Goal: Complete application form

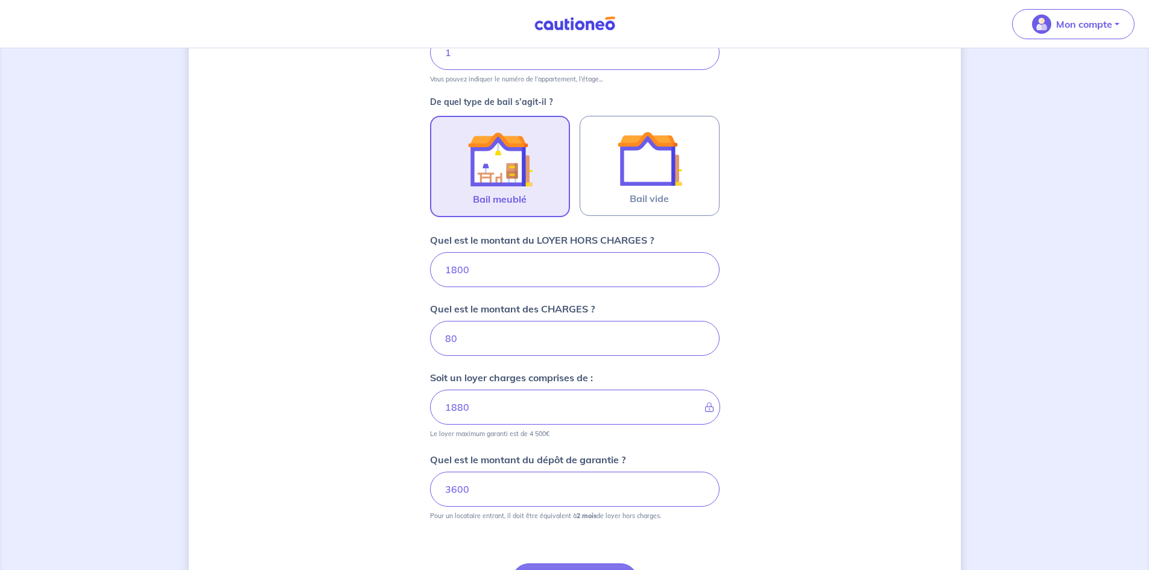
scroll to position [422, 0]
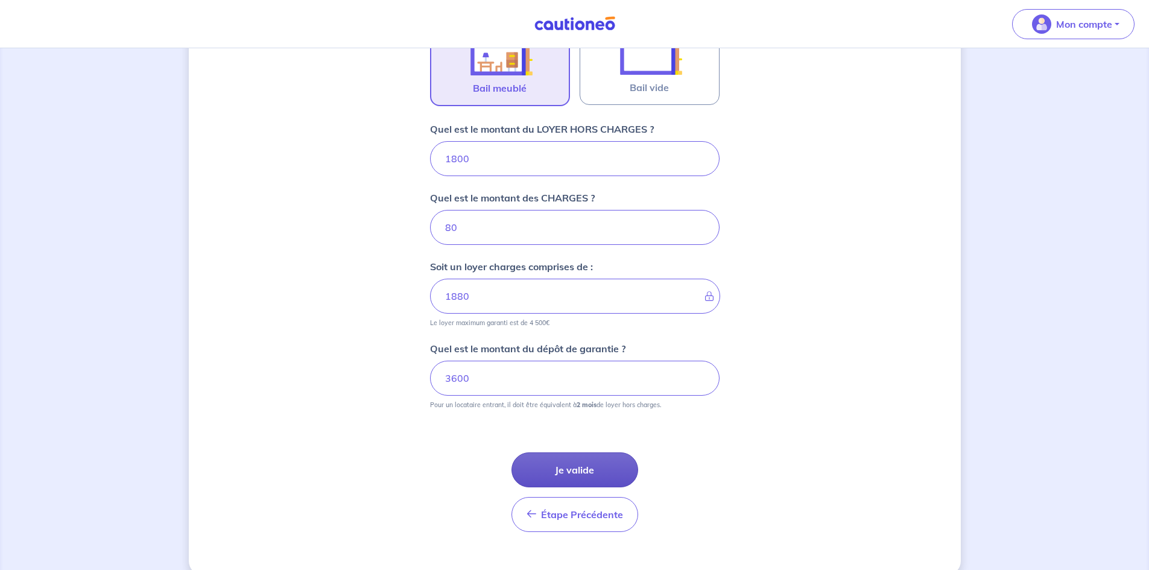
click at [578, 477] on button "Je valide" at bounding box center [574, 469] width 127 height 35
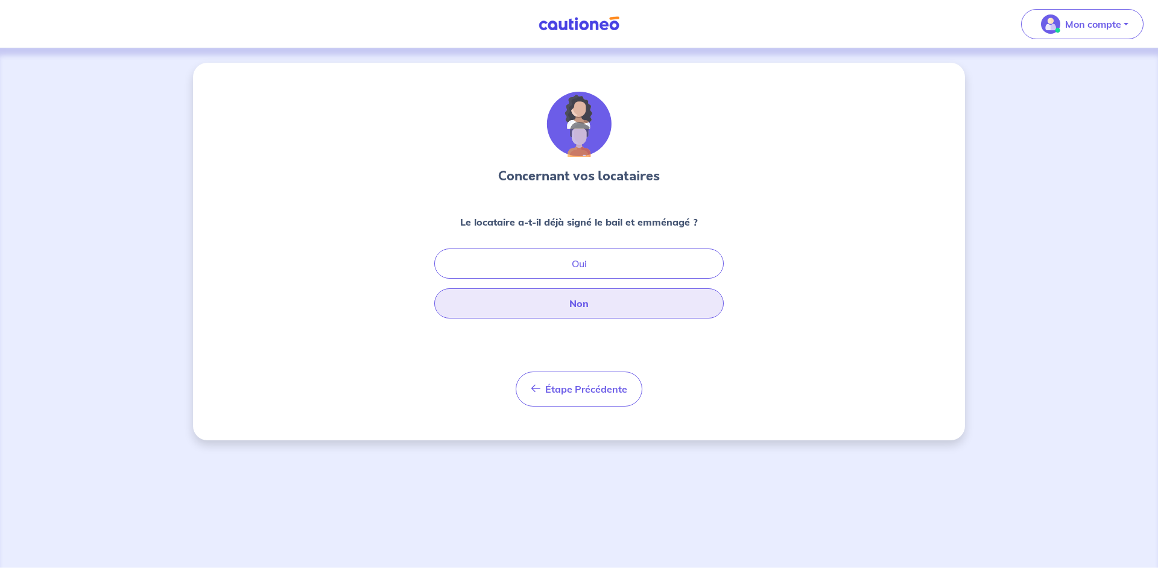
click at [576, 302] on button "Non" at bounding box center [578, 303] width 289 height 30
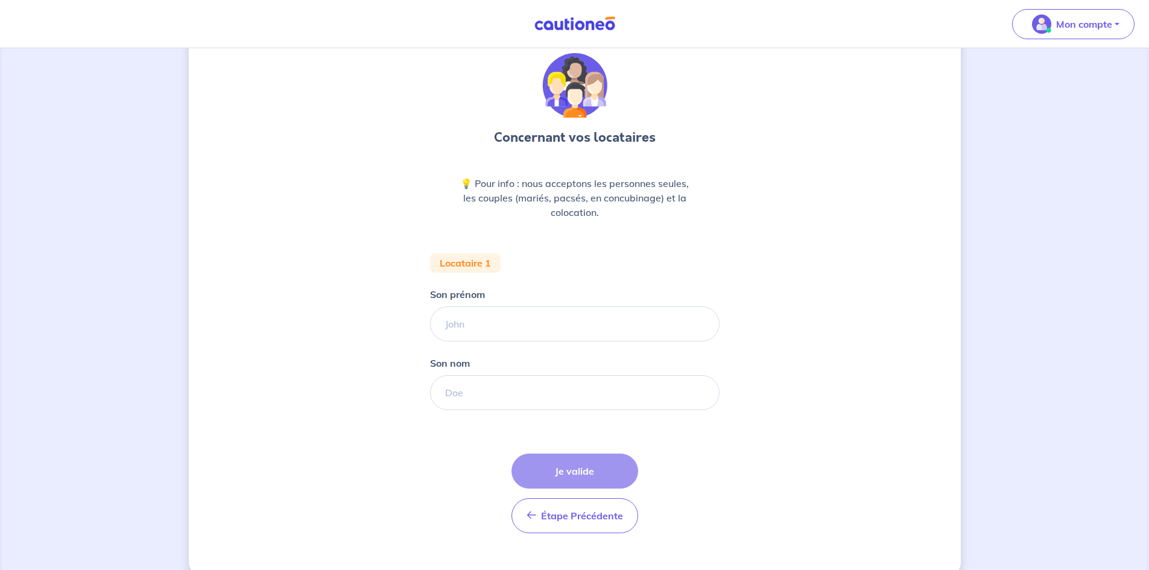
scroll to position [60, 0]
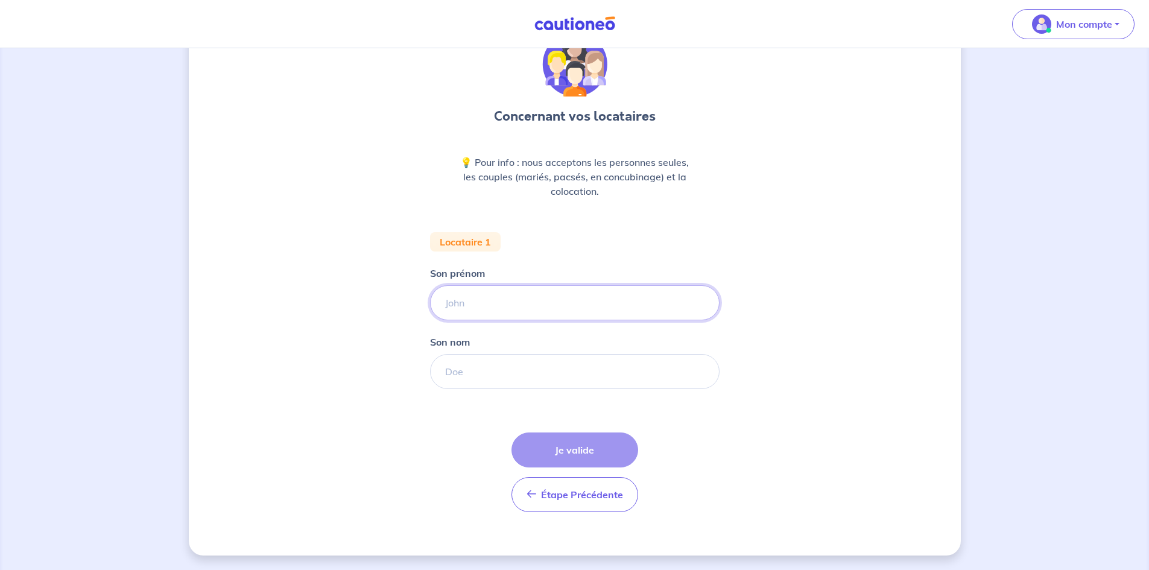
click at [610, 311] on input "Son prénom" at bounding box center [574, 302] width 289 height 35
type input "[PERSON_NAME]"
click at [480, 377] on input "Son nom" at bounding box center [574, 371] width 289 height 35
type input "Esnault"
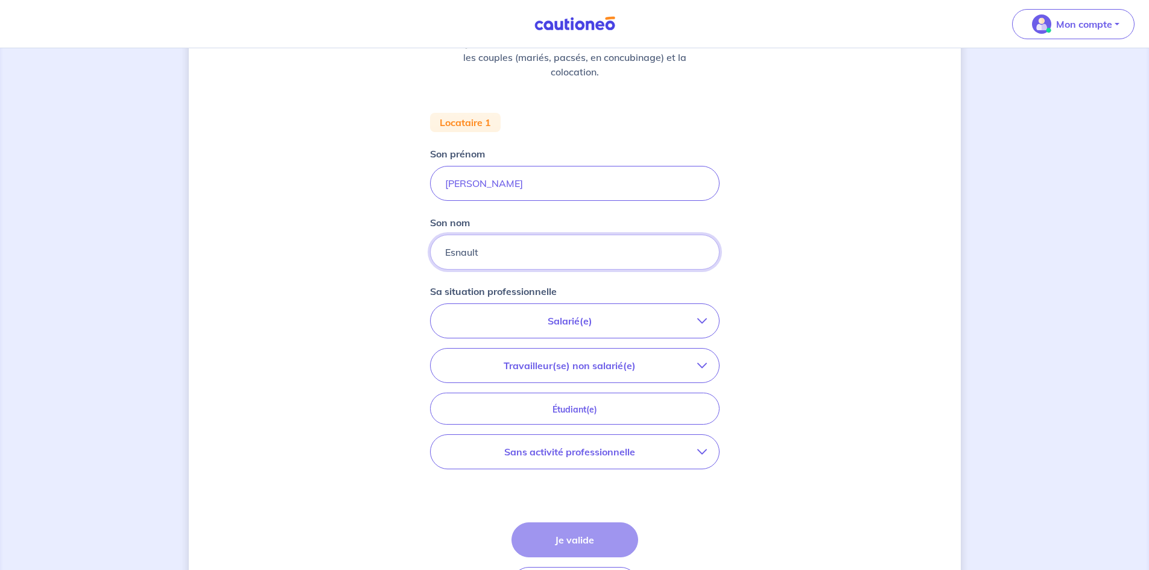
scroll to position [241, 0]
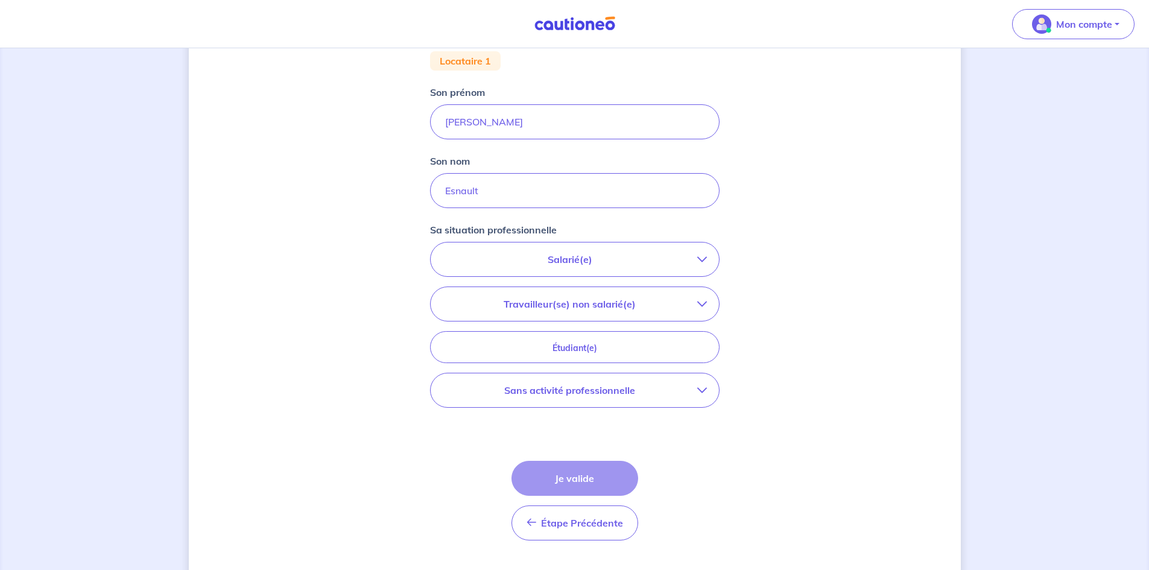
click at [669, 259] on p "Salarié(e)" at bounding box center [570, 259] width 254 height 14
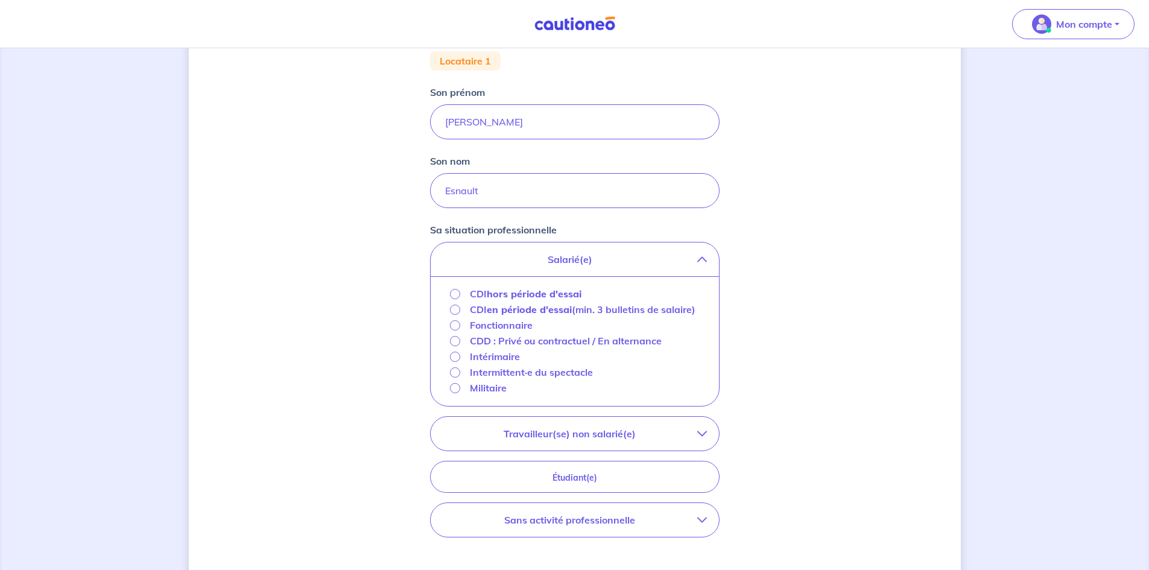
click at [512, 294] on strong "hors période d'essai" at bounding box center [534, 294] width 95 height 12
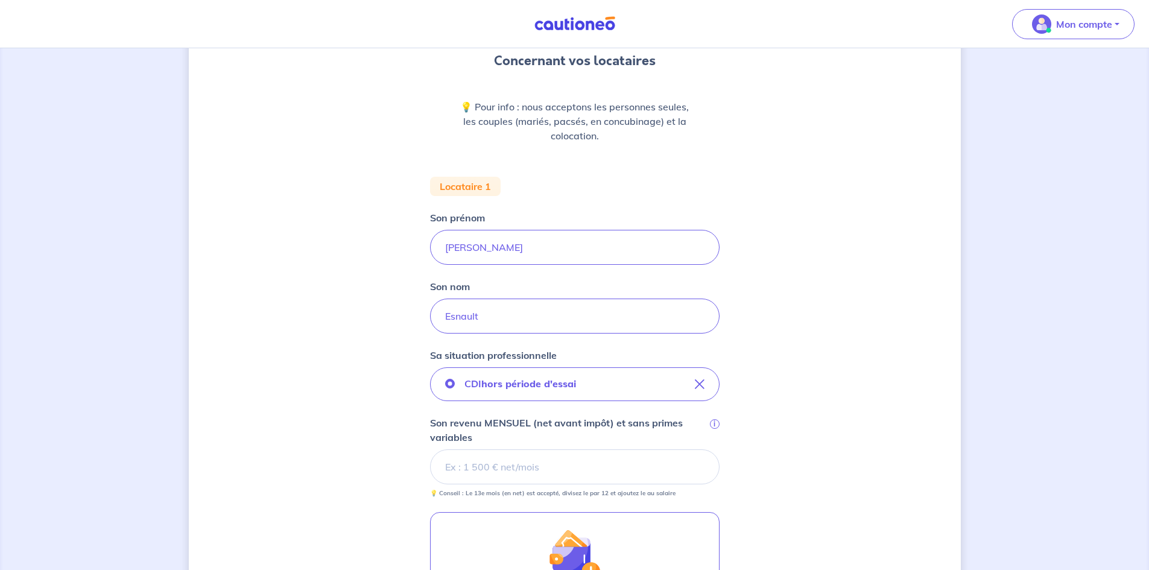
scroll to position [121, 0]
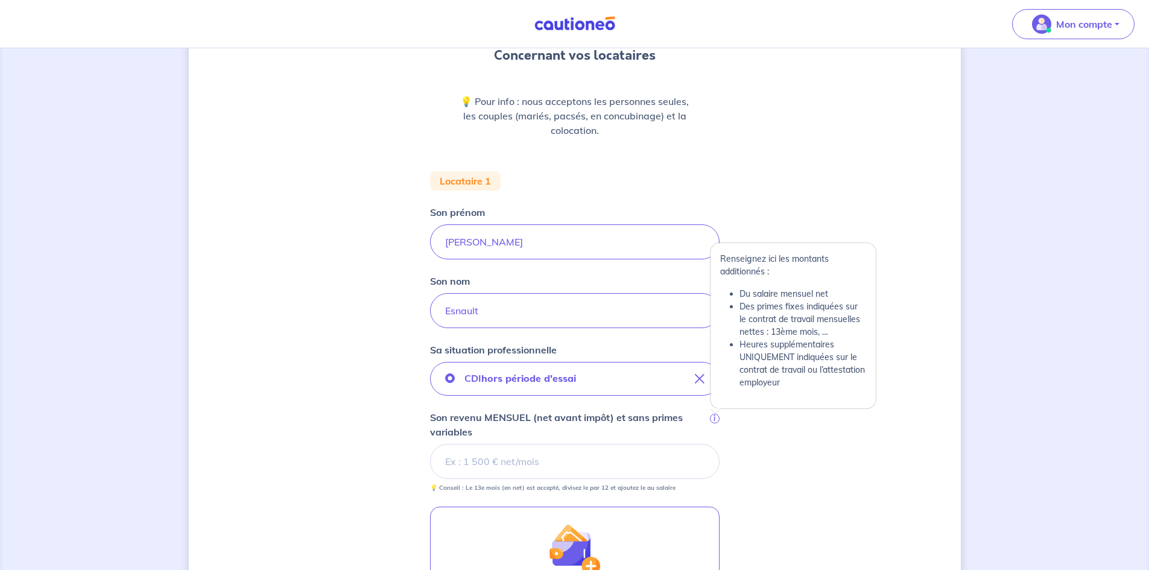
click at [716, 419] on span "i" at bounding box center [715, 419] width 10 height 10
click at [716, 444] on input "Son revenu MENSUEL (net avant impôt) et sans primes variables i" at bounding box center [574, 461] width 289 height 35
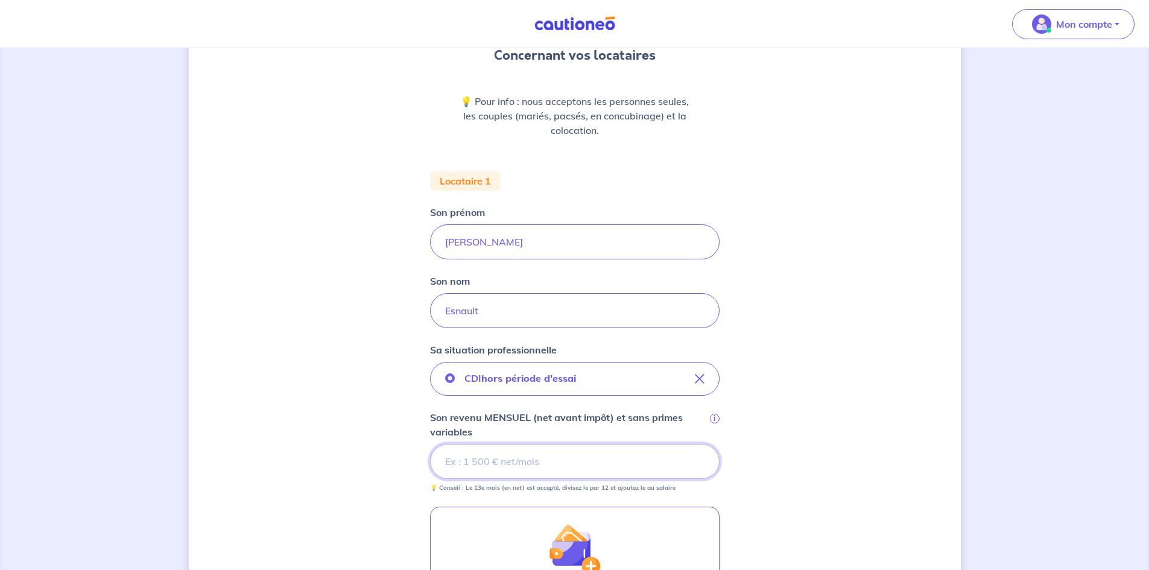
click at [555, 467] on input "Son revenu MENSUEL (net avant impôt) et sans primes variables i" at bounding box center [574, 461] width 289 height 35
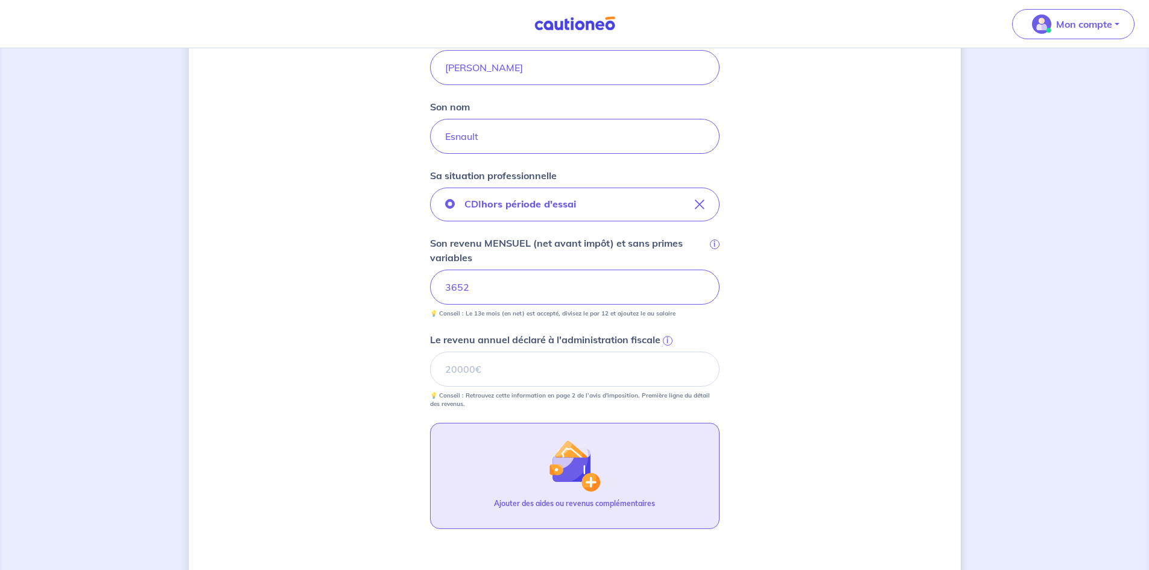
scroll to position [301, 0]
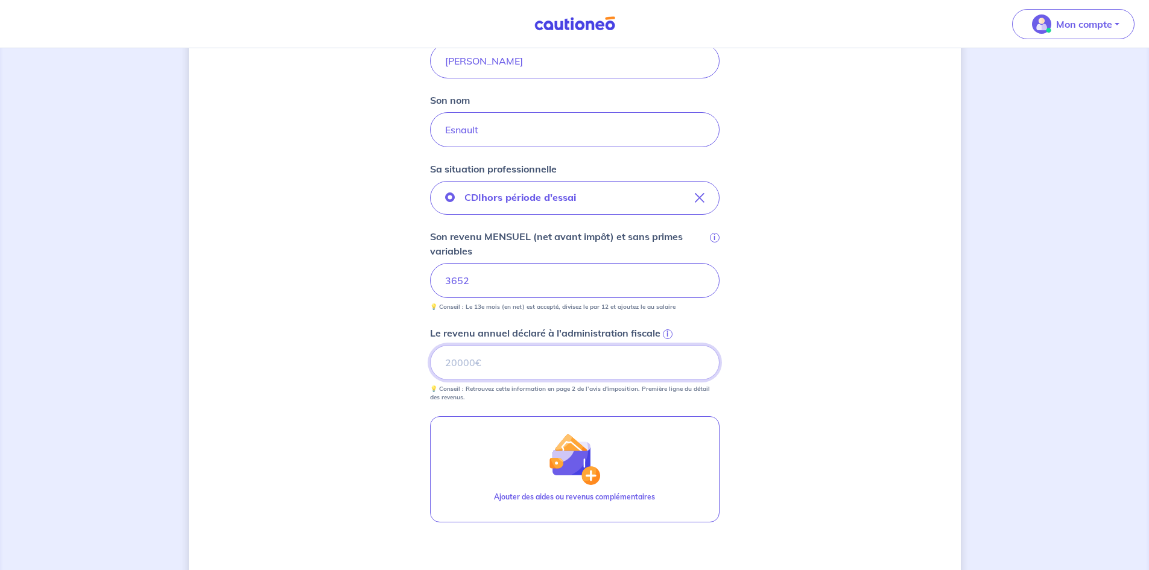
click at [614, 353] on input "Le revenu annuel déclaré à l'administration fiscale i" at bounding box center [574, 362] width 289 height 35
click at [670, 335] on span "i" at bounding box center [668, 334] width 10 height 10
click at [670, 345] on input "Le revenu annuel déclaré à l'administration fiscale i" at bounding box center [574, 362] width 289 height 35
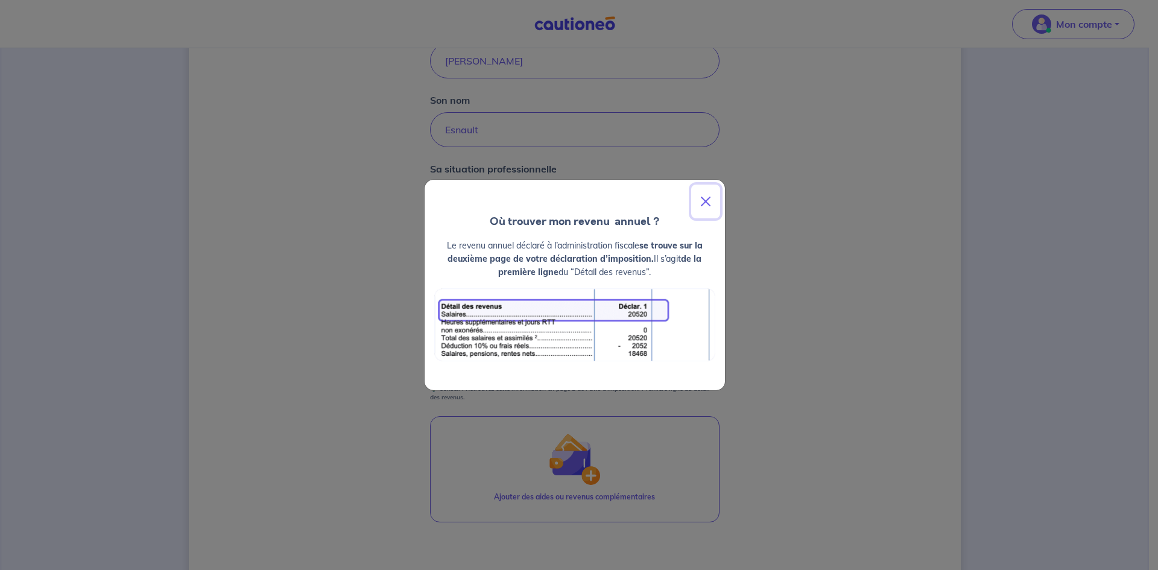
drag, startPoint x: 708, startPoint y: 201, endPoint x: 415, endPoint y: 186, distance: 294.0
click at [706, 201] on button "Close" at bounding box center [705, 201] width 29 height 34
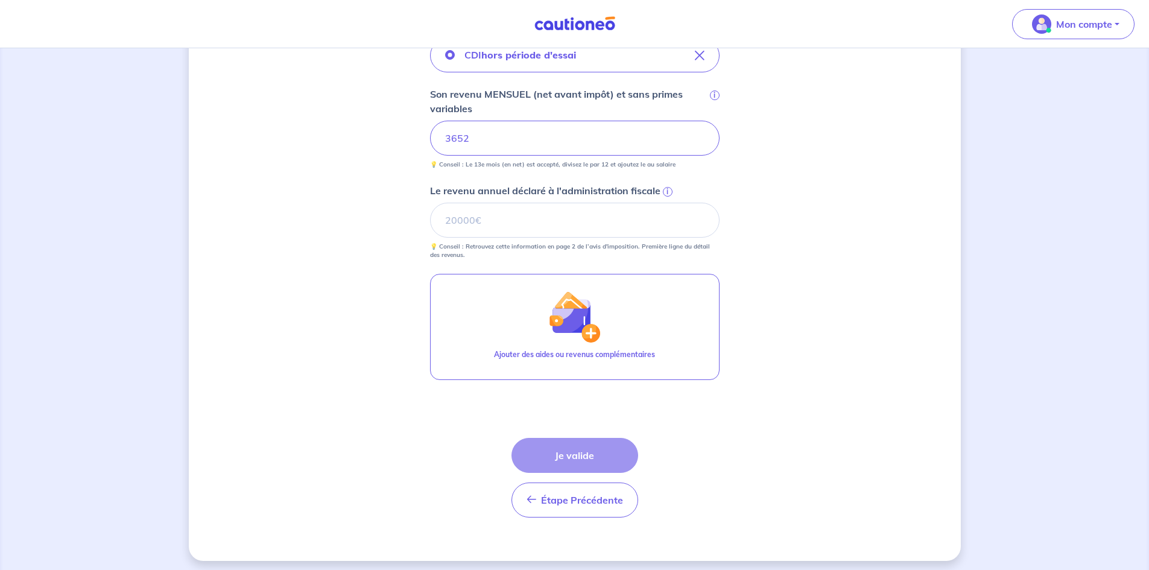
scroll to position [449, 0]
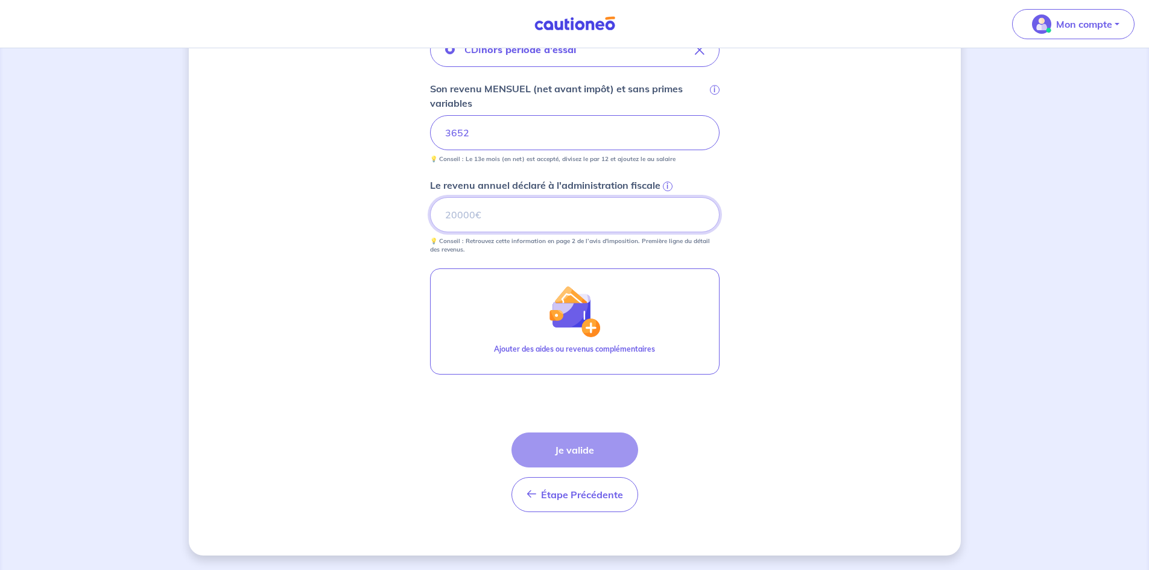
click at [631, 205] on input "Le revenu annuel déclaré à l'administration fiscale i" at bounding box center [574, 214] width 289 height 35
type input "45001"
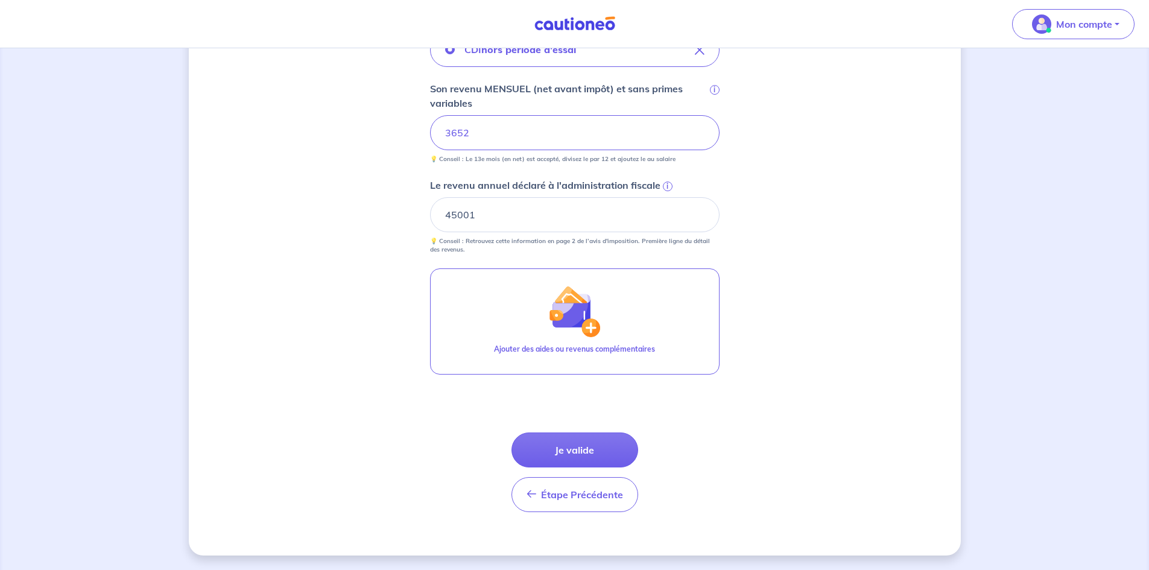
click at [666, 182] on span "i" at bounding box center [668, 186] width 10 height 10
click at [666, 197] on input "45001" at bounding box center [574, 214] width 289 height 35
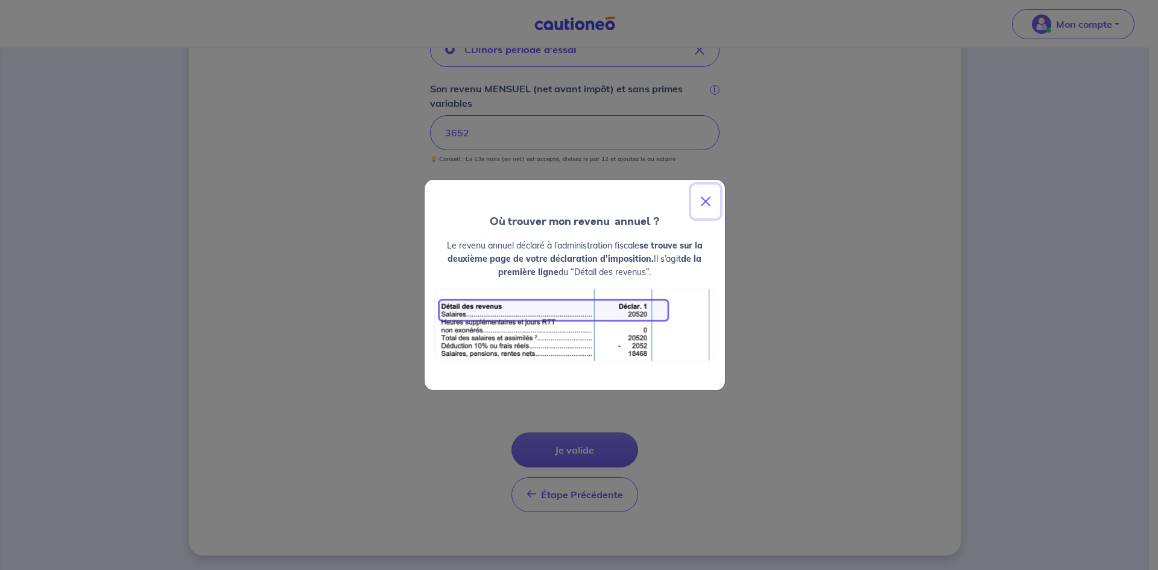
click at [708, 200] on button "Close" at bounding box center [705, 201] width 29 height 34
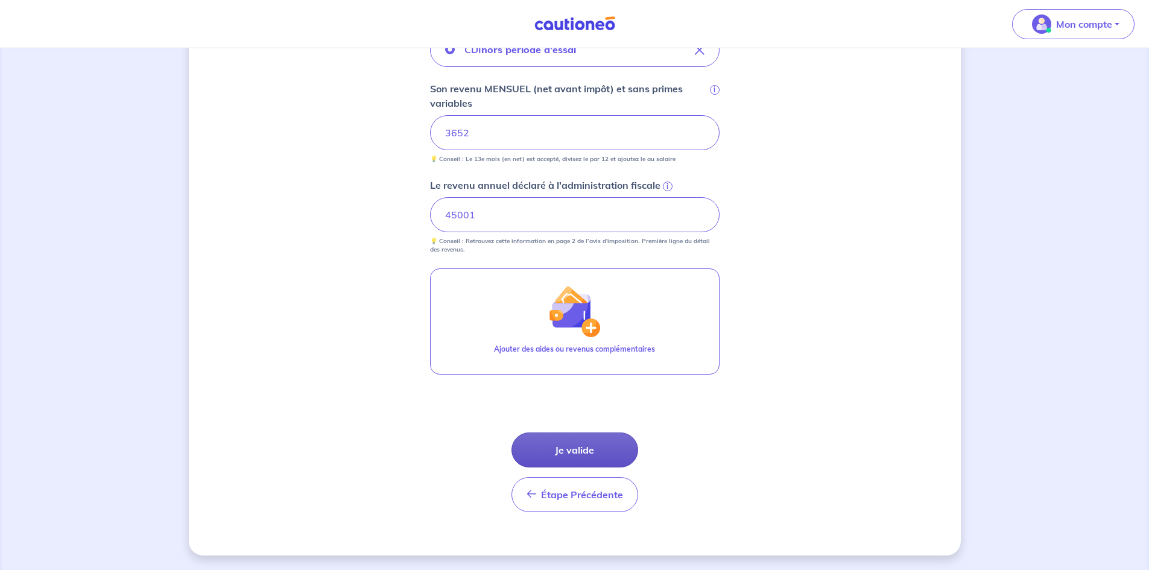
click at [604, 455] on button "Je valide" at bounding box center [574, 449] width 127 height 35
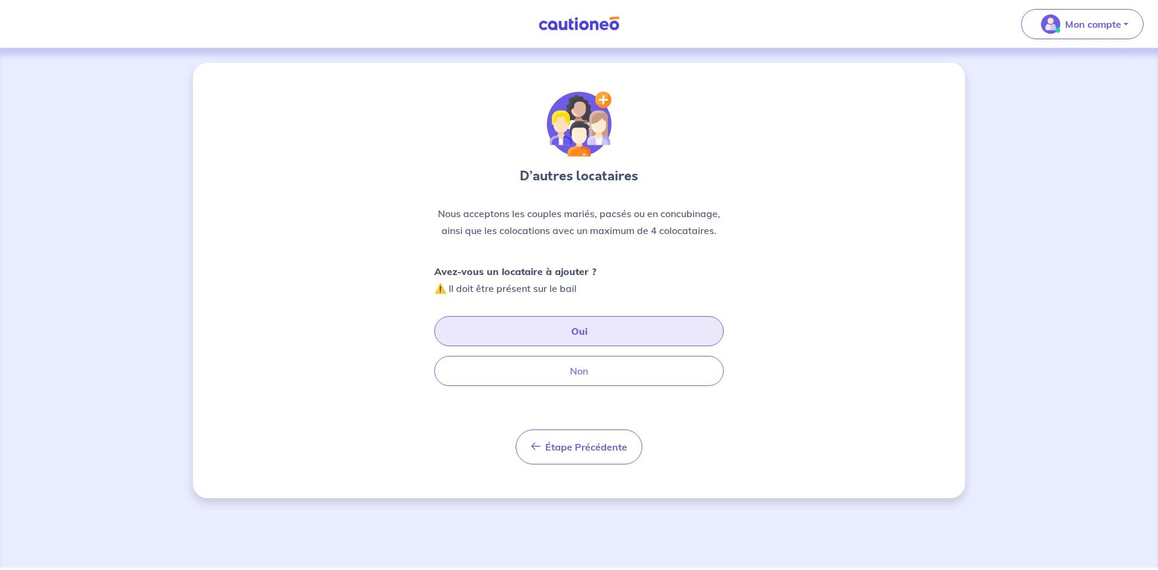
click at [643, 334] on button "Oui" at bounding box center [578, 331] width 289 height 30
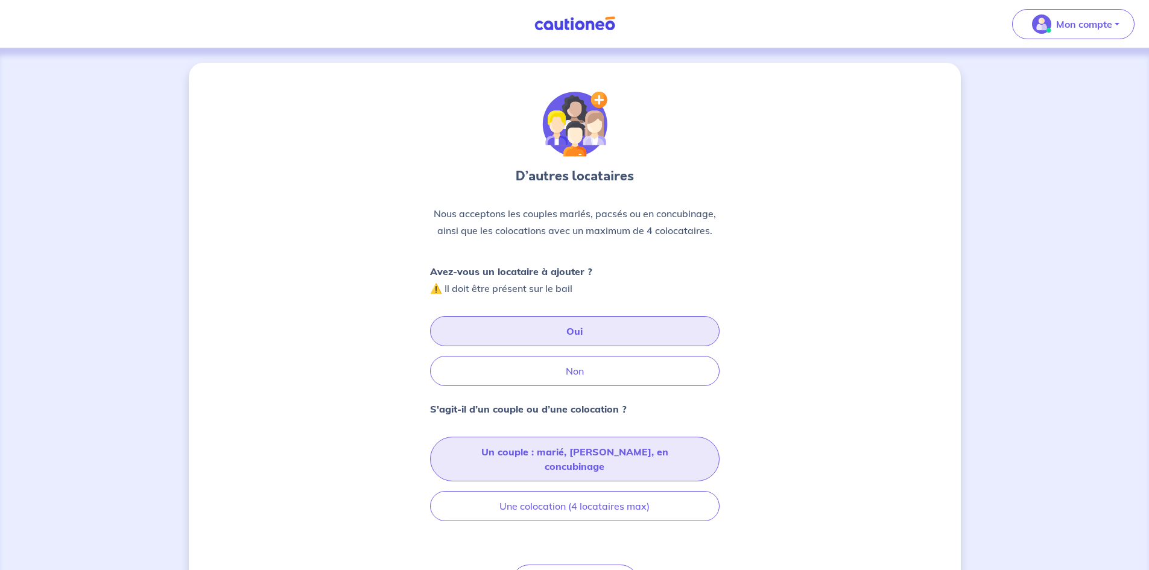
click at [658, 449] on button "Un couple : marié, pacsé, en concubinage" at bounding box center [574, 459] width 289 height 45
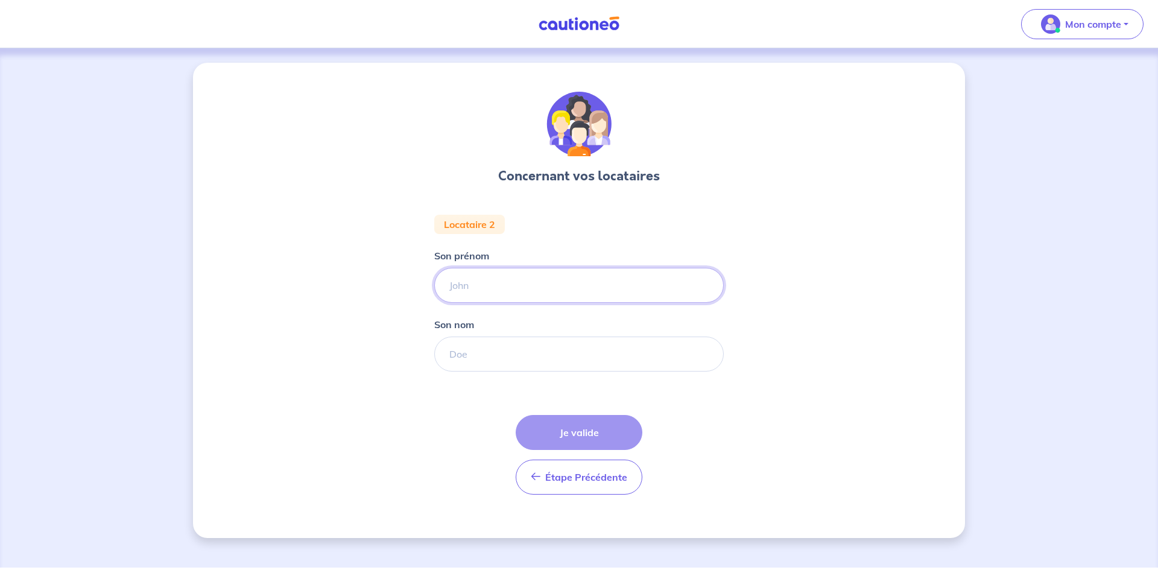
click at [582, 279] on input "Son prénom" at bounding box center [578, 285] width 289 height 35
type input "Pierre Louis"
click at [493, 353] on input "Son nom" at bounding box center [578, 353] width 289 height 35
type input "Couchouron"
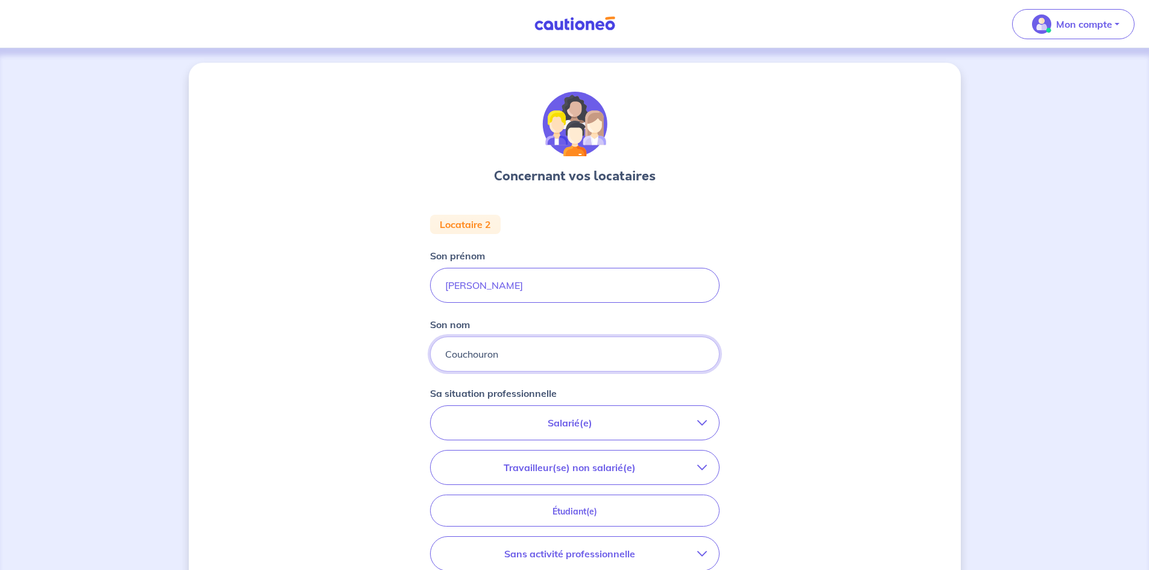
scroll to position [121, 0]
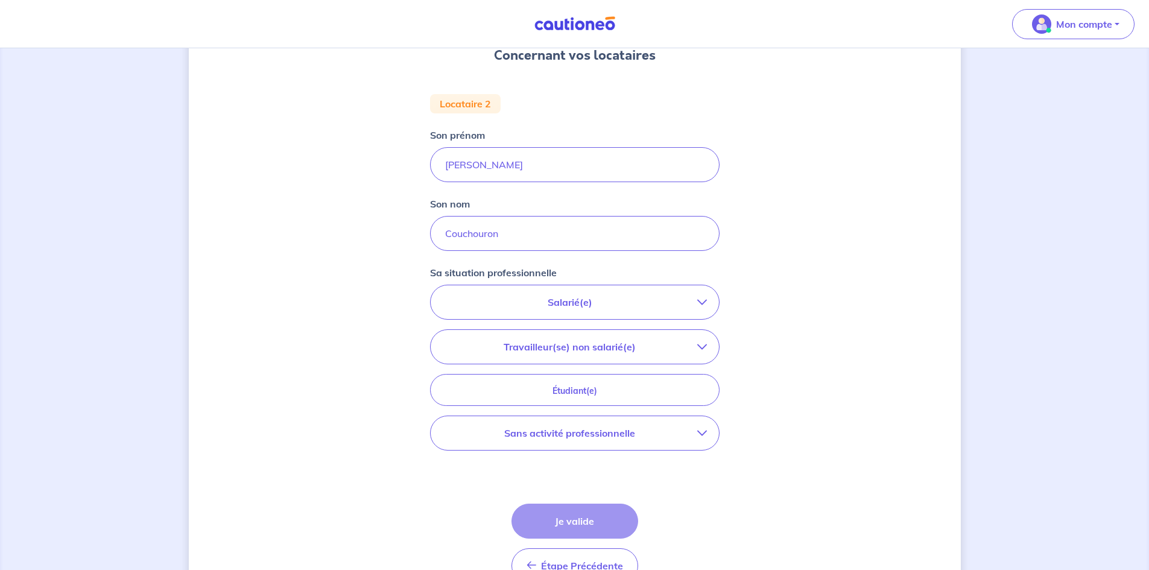
click at [642, 315] on button "Salarié(e)" at bounding box center [574, 302] width 288 height 34
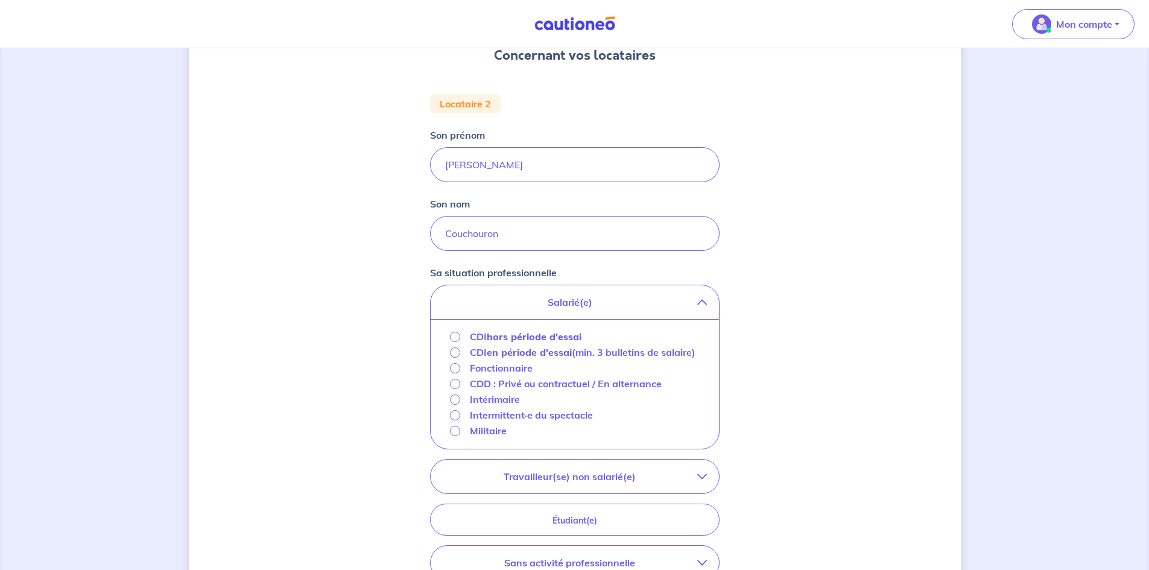
click at [505, 332] on strong "hors période d'essai" at bounding box center [534, 336] width 95 height 12
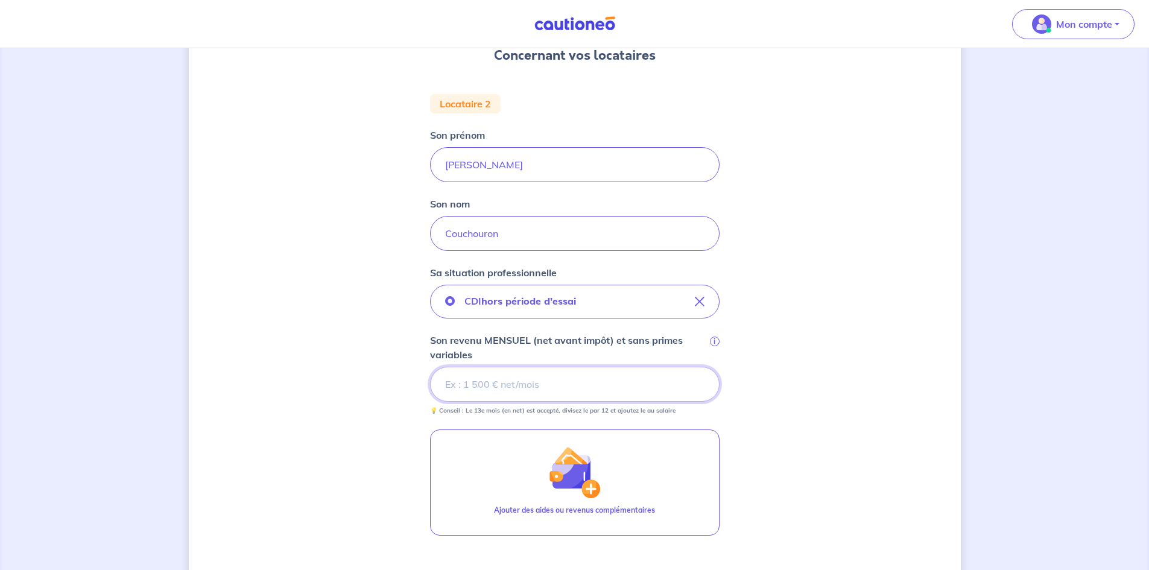
click at [600, 386] on input "Son revenu MENSUEL (net avant impôt) et sans primes variables i" at bounding box center [574, 384] width 289 height 35
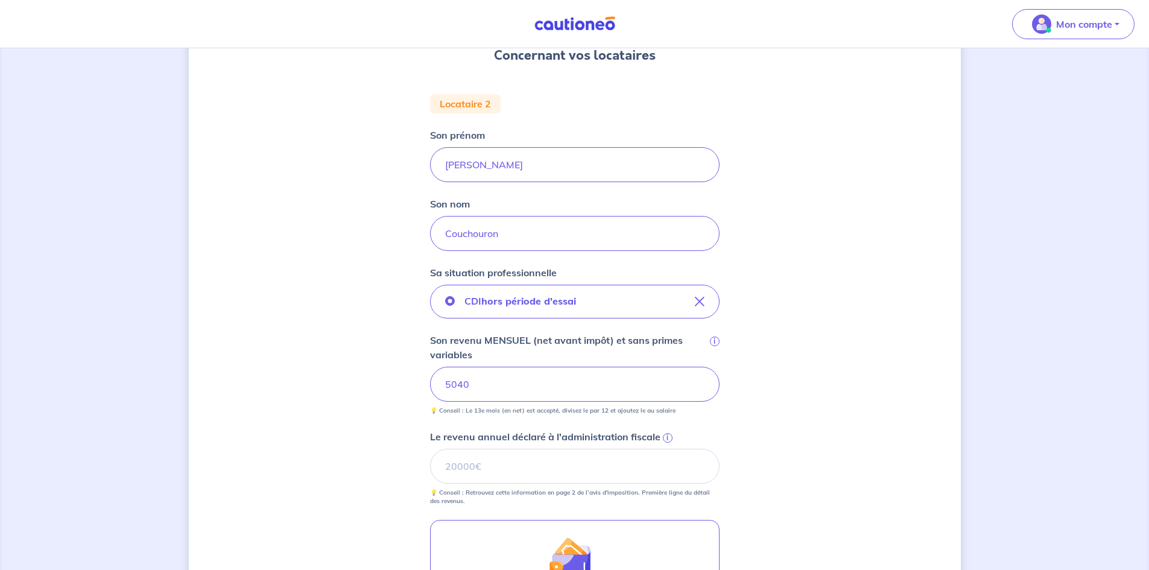
click at [795, 355] on div "Concernant vos locataires Locataire 2 Son prénom Pierre Louis Son nom Couchouro…" at bounding box center [575, 374] width 772 height 865
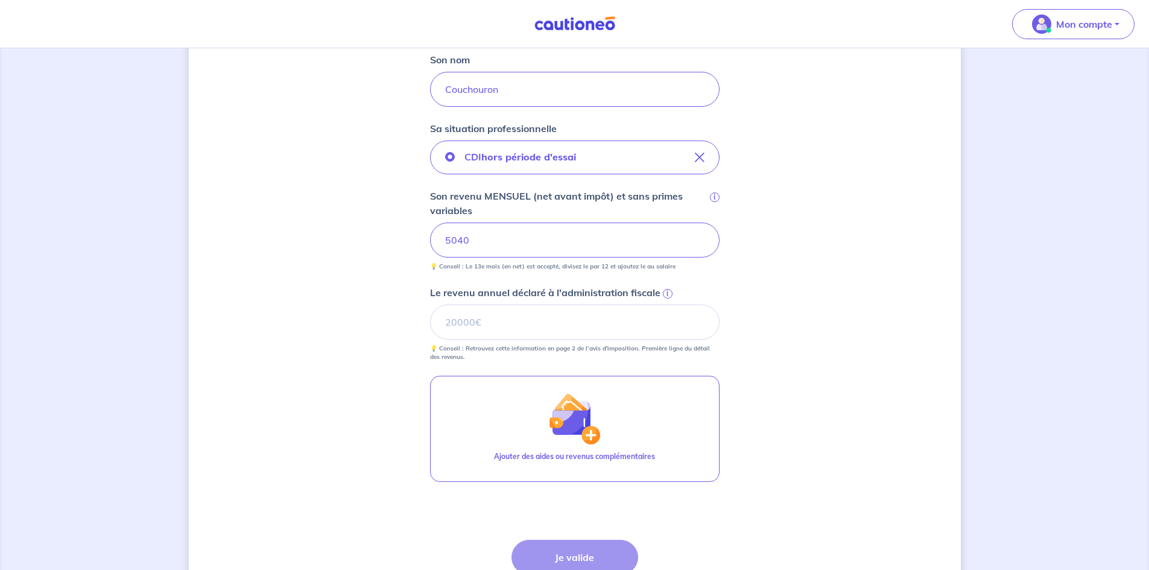
scroll to position [372, 0]
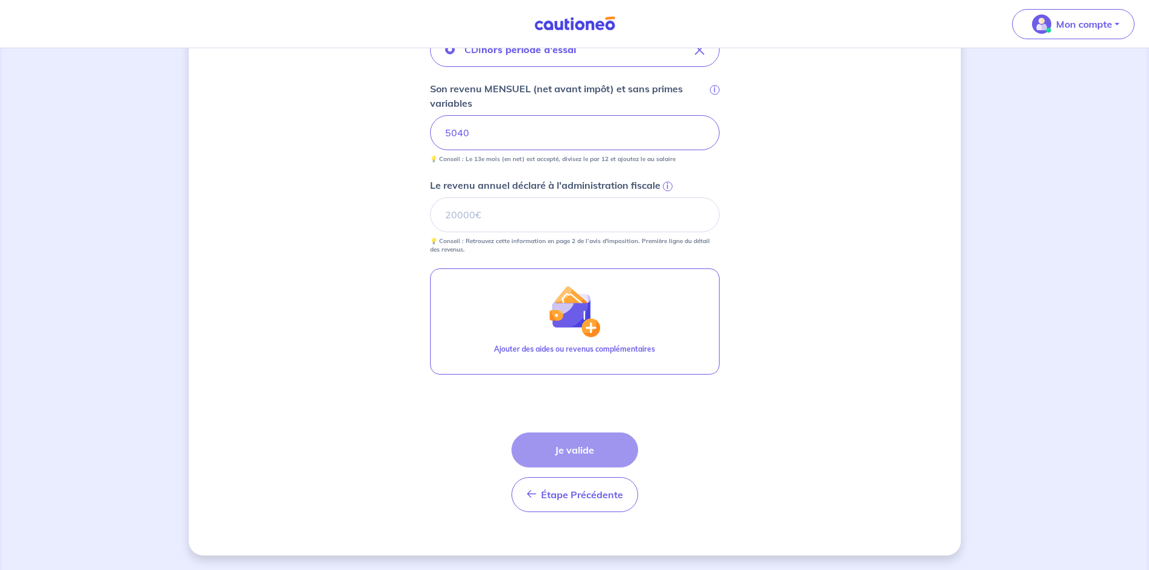
click at [186, 333] on div "Concernant vos locataires Locataire 2 Son prénom Pierre Louis Son nom Couchouro…" at bounding box center [574, 123] width 1149 height 894
drag, startPoint x: 532, startPoint y: 210, endPoint x: 265, endPoint y: 254, distance: 270.1
click at [532, 212] on input "Le revenu annuel déclaré à l'administration fiscale i" at bounding box center [574, 214] width 289 height 35
click at [588, 208] on input "Le revenu annuel déclaré à l'administration fiscale i" at bounding box center [574, 214] width 289 height 35
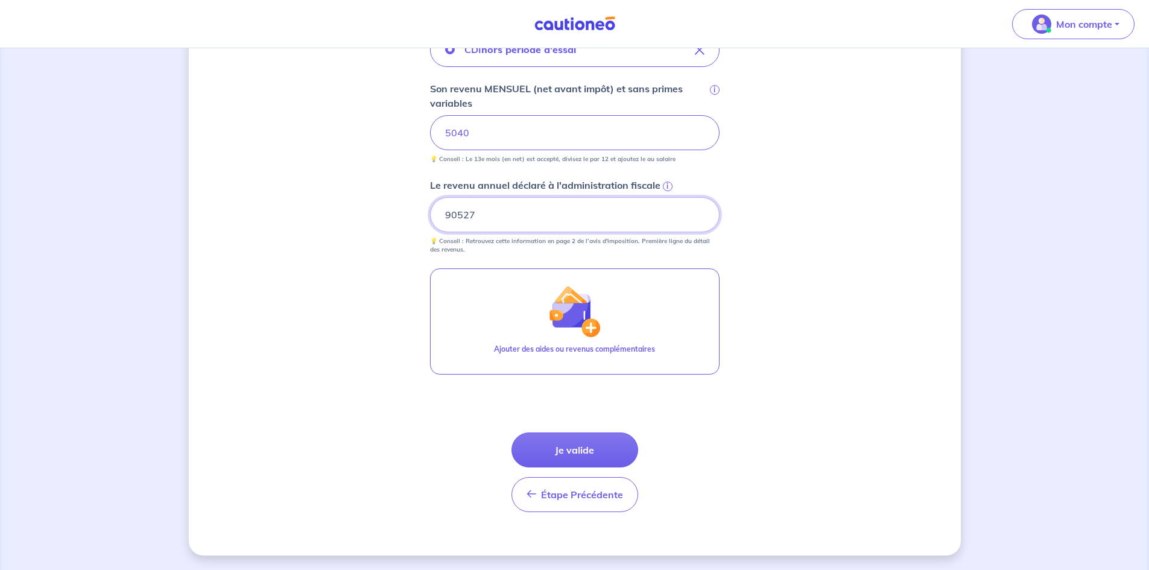
type input "90527"
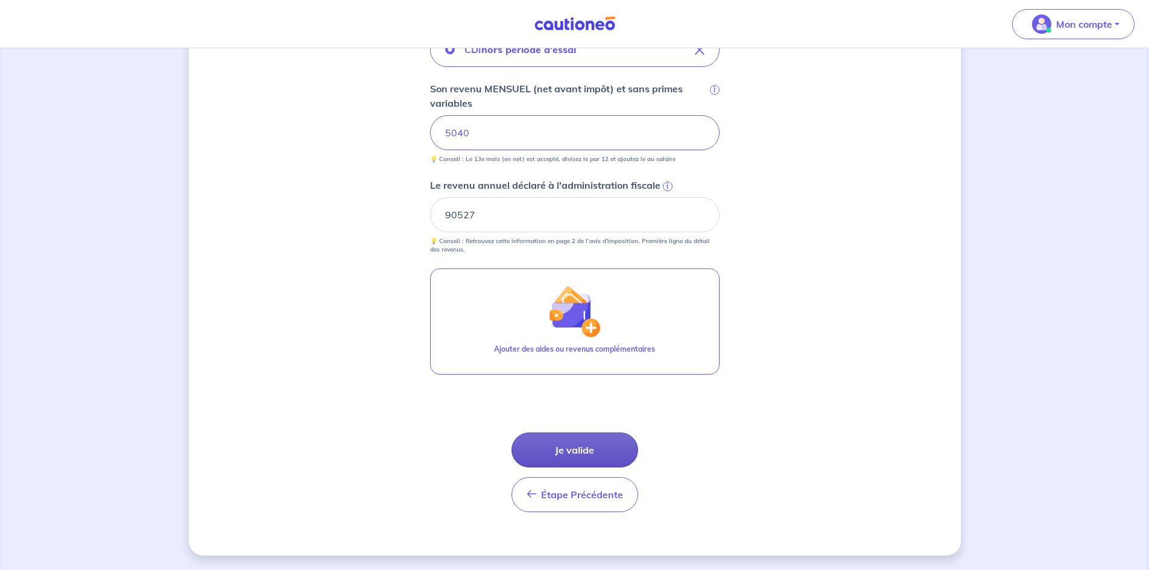
click at [604, 441] on button "Je valide" at bounding box center [574, 449] width 127 height 35
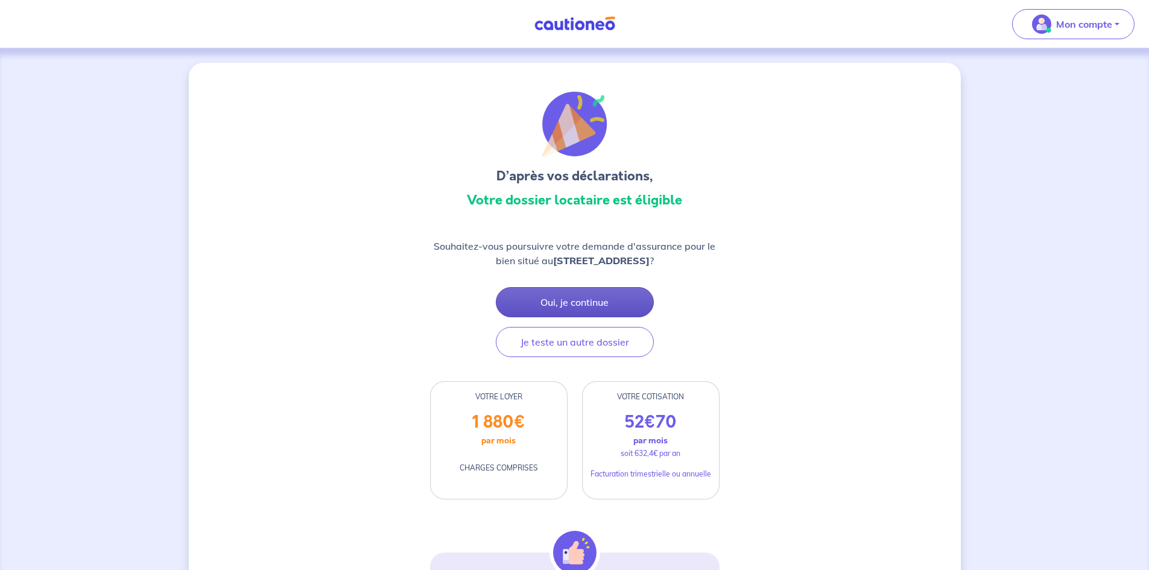
click at [587, 299] on button "Oui, je continue" at bounding box center [575, 302] width 158 height 30
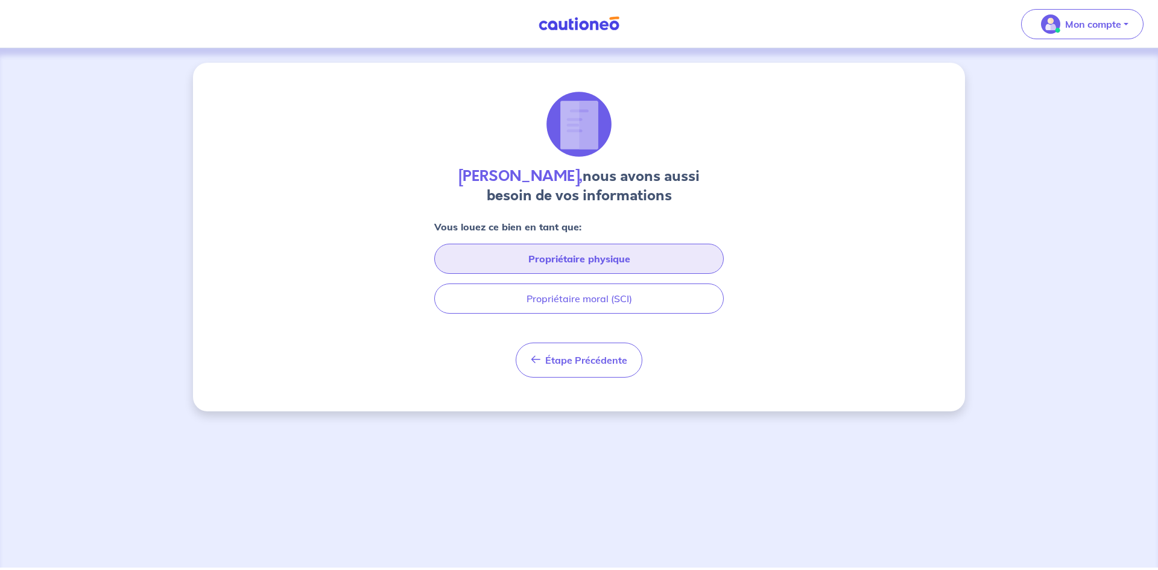
click at [605, 260] on button "Propriétaire physique" at bounding box center [578, 259] width 289 height 30
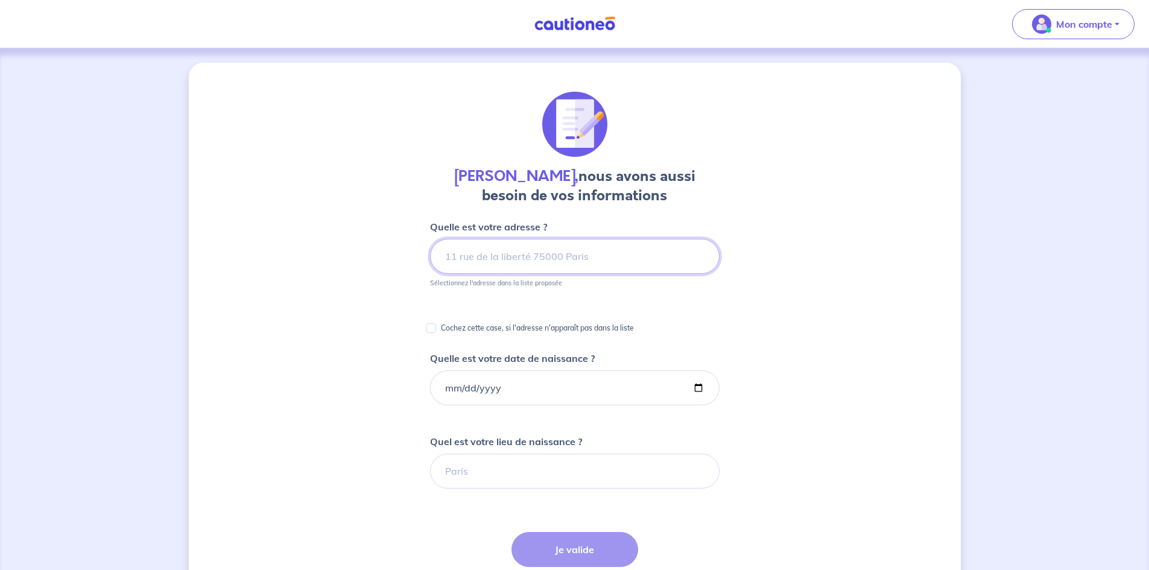
click at [658, 254] on input at bounding box center [574, 256] width 289 height 35
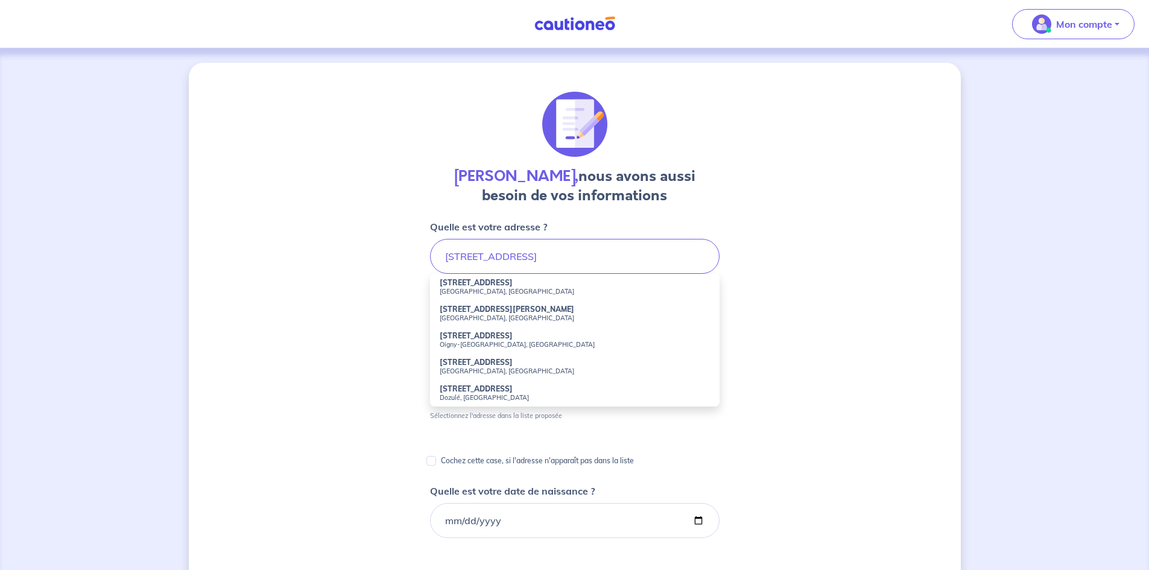
click at [488, 290] on small "Boulogne-Billancourt, France" at bounding box center [575, 291] width 270 height 8
type input "169 Rue de Silly, Boulogne-Billancourt, France"
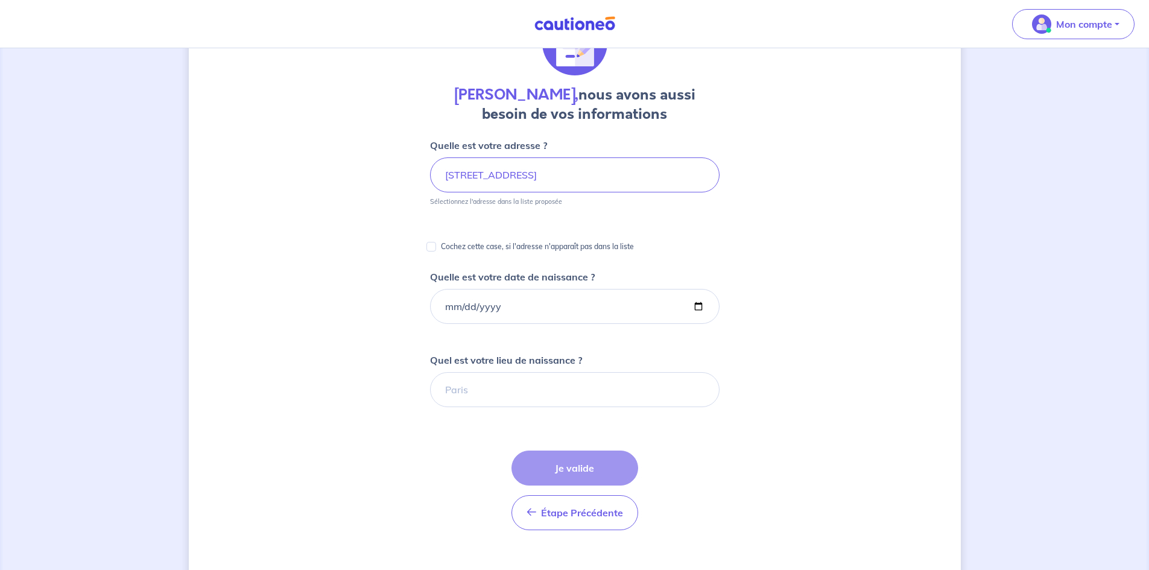
scroll to position [60, 0]
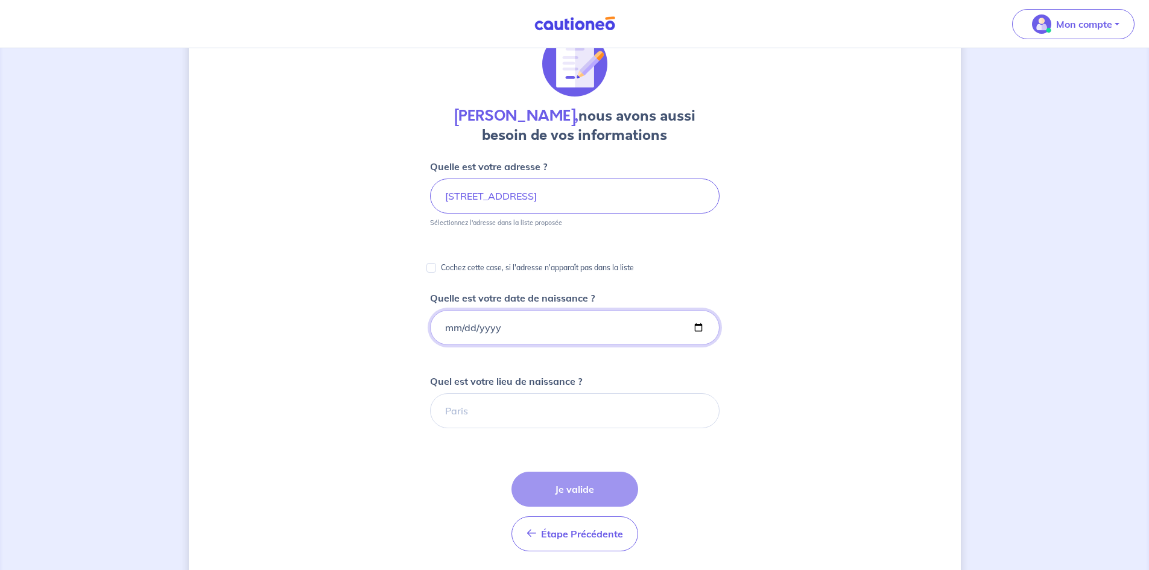
click at [508, 320] on input "Quelle est votre date de naissance ?" at bounding box center [574, 327] width 289 height 35
type input "1994-08-30"
click at [698, 316] on input "1994-08-30" at bounding box center [574, 327] width 289 height 35
click at [566, 408] on input "Quel est votre lieu de naissance ?" at bounding box center [574, 410] width 289 height 35
type input "Angers"
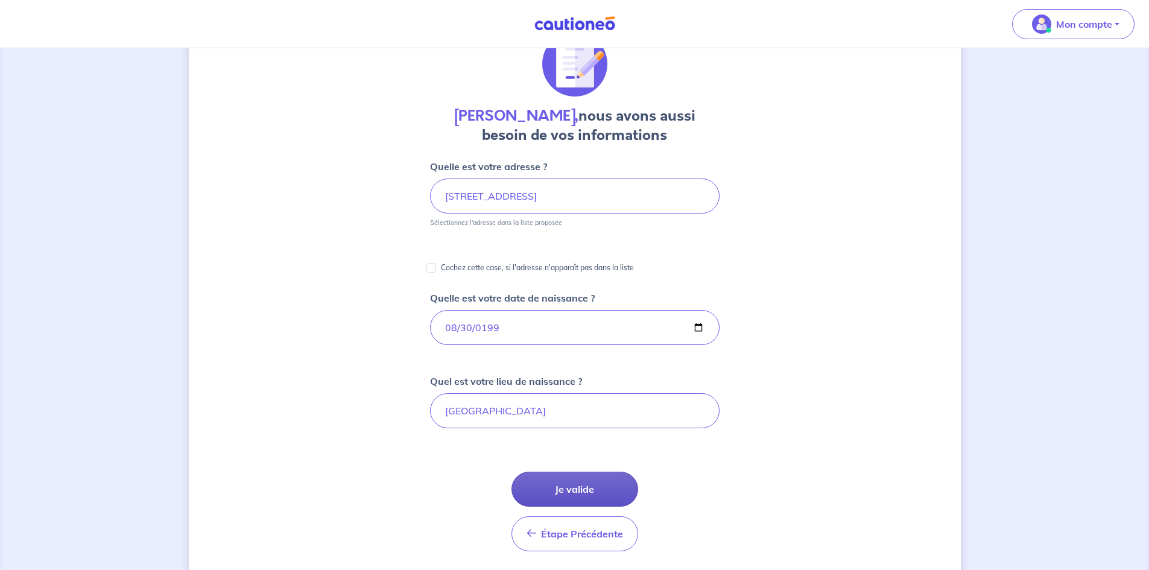
click at [587, 484] on button "Je valide" at bounding box center [574, 488] width 127 height 35
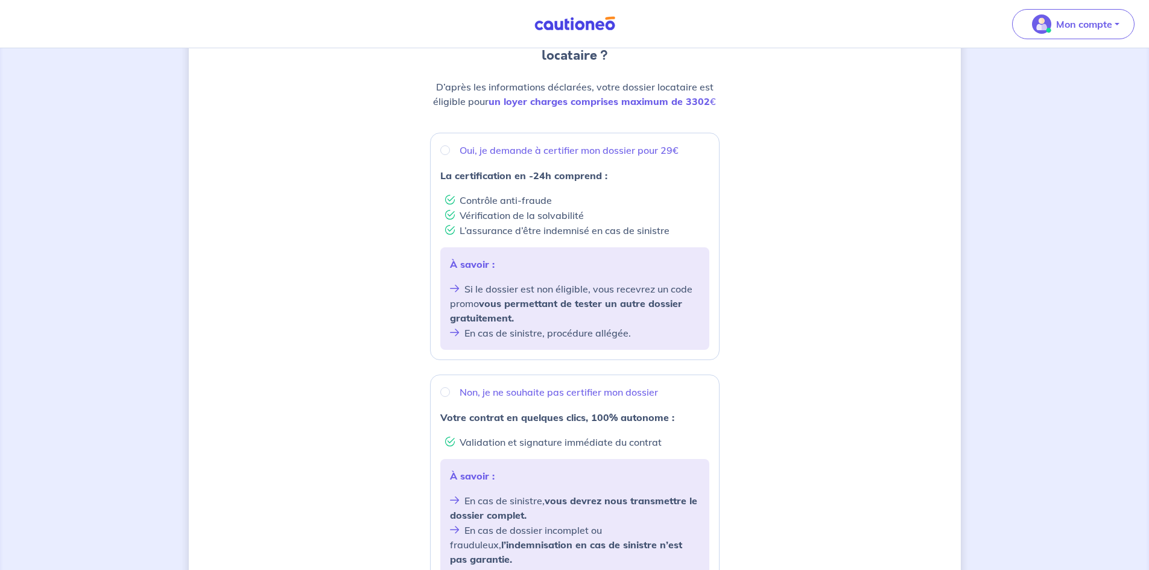
scroll to position [121, 0]
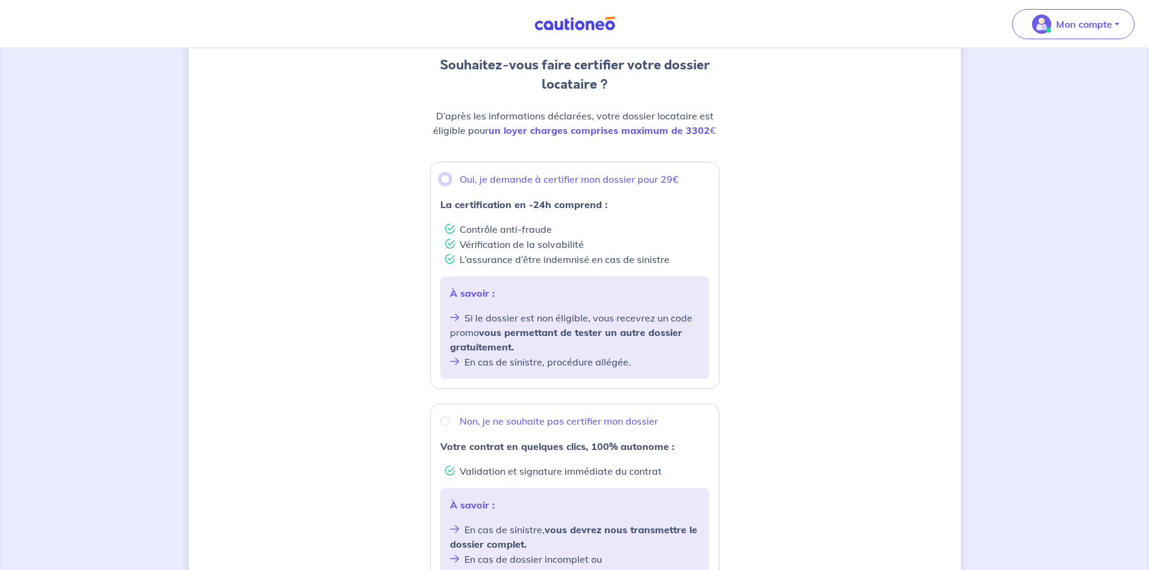
click at [448, 177] on input "Oui, je demande à certifier mon dossier pour 29€" at bounding box center [445, 179] width 10 height 10
radio input "true"
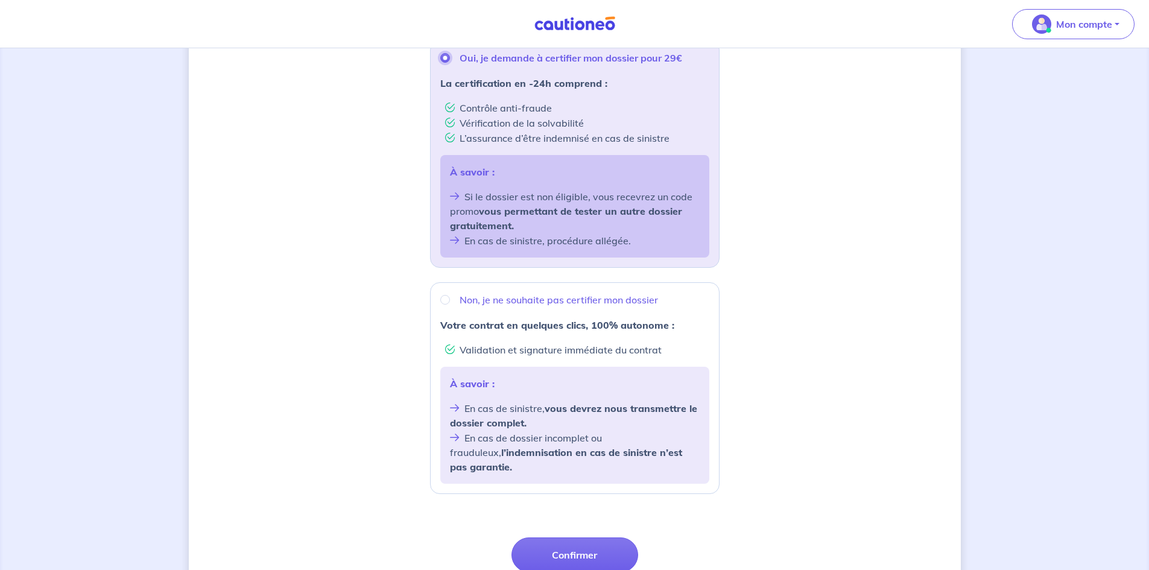
scroll to position [332, 0]
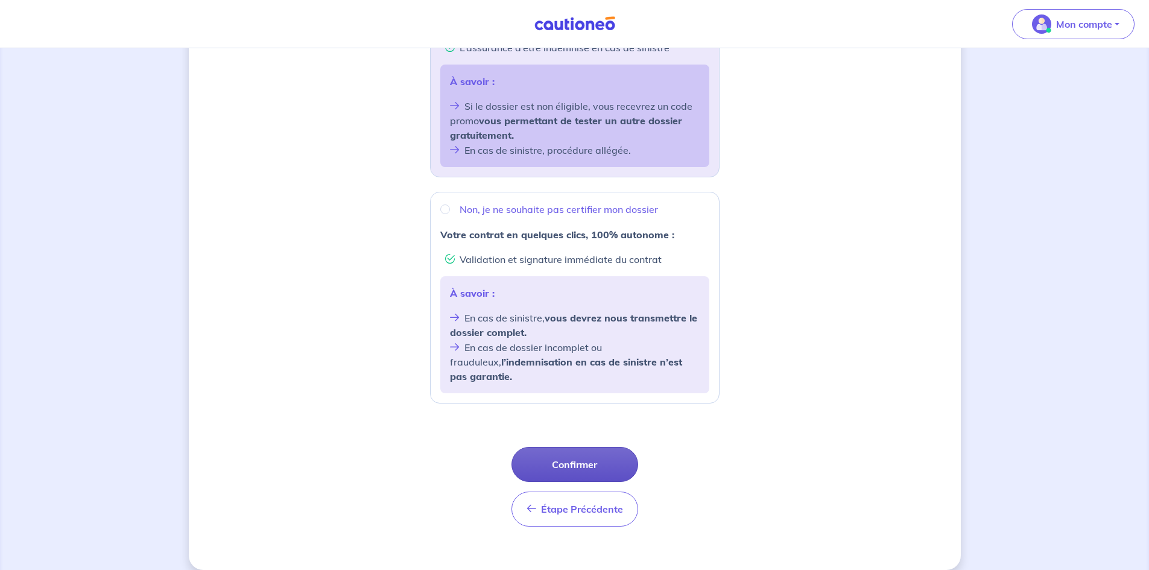
click at [583, 450] on button "Confirmer" at bounding box center [574, 464] width 127 height 35
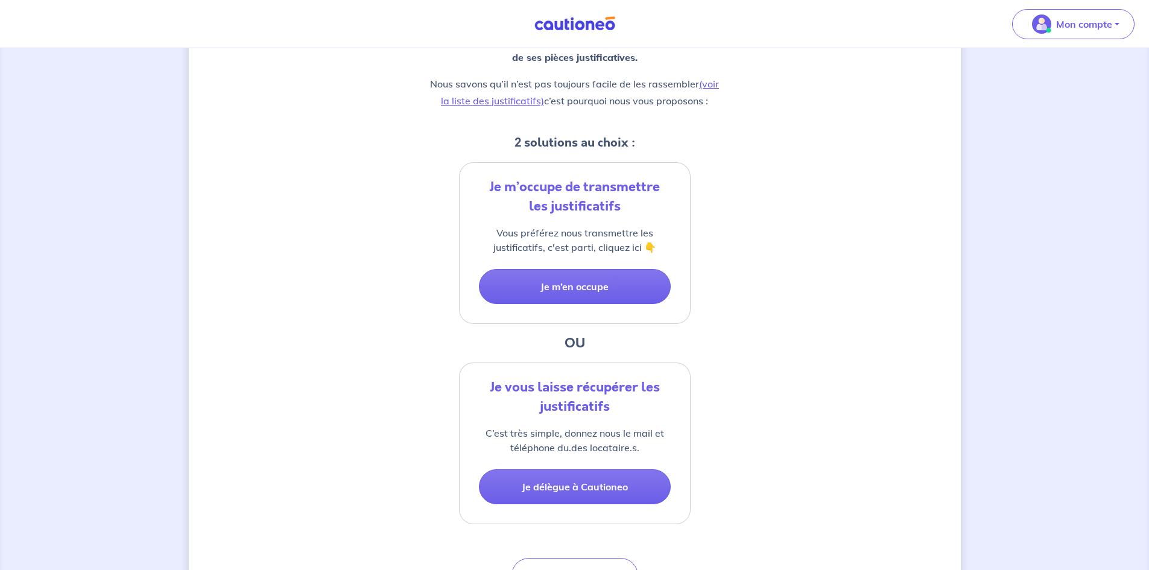
scroll to position [181, 0]
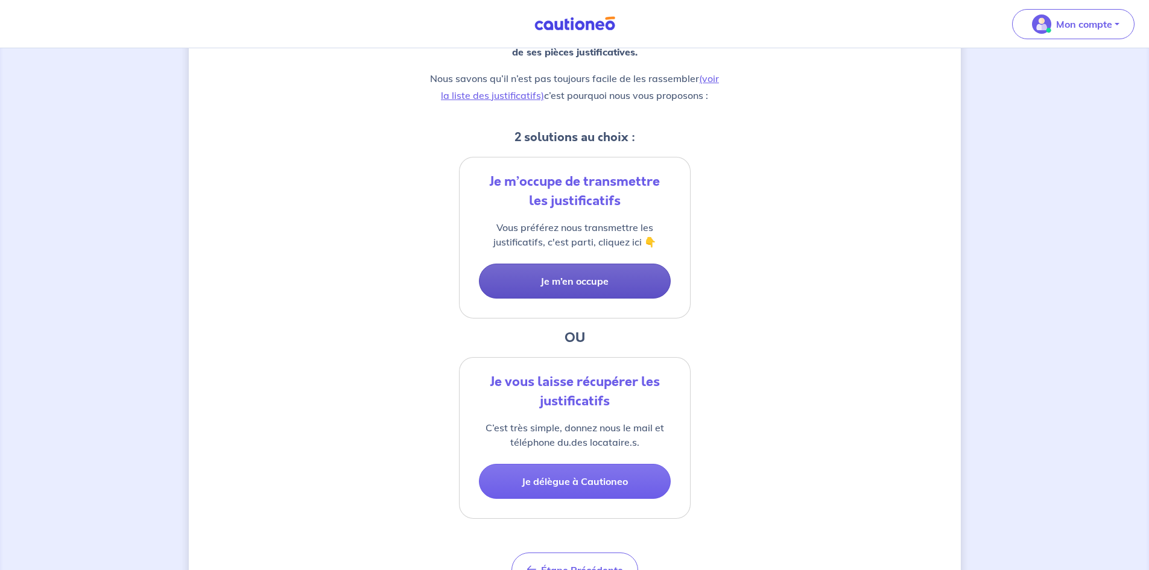
click at [560, 282] on button "Je m’en occupe" at bounding box center [575, 280] width 192 height 35
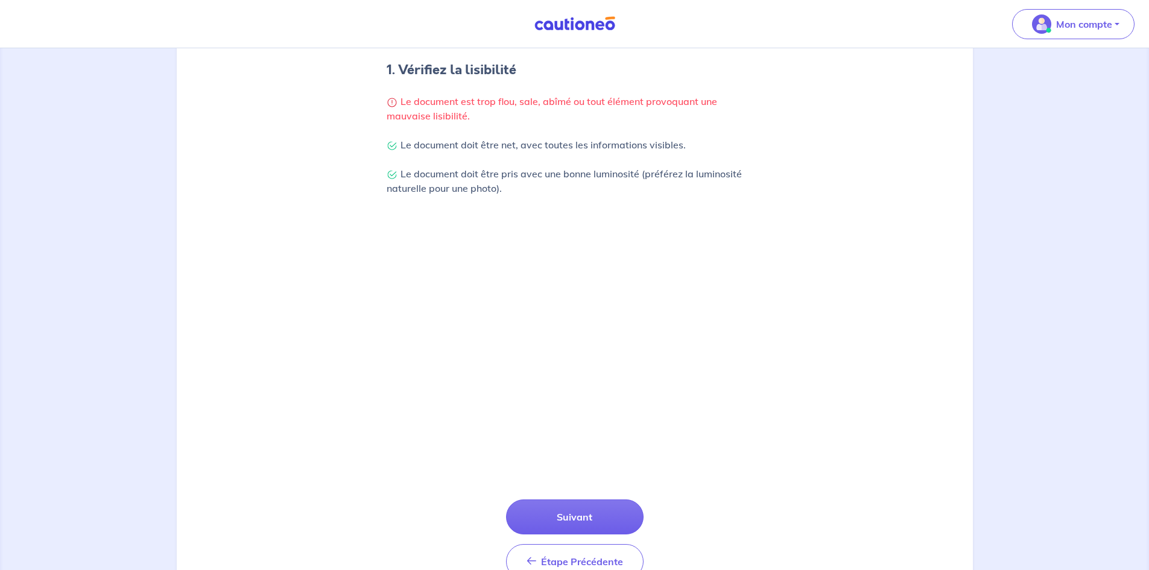
scroll to position [294, 0]
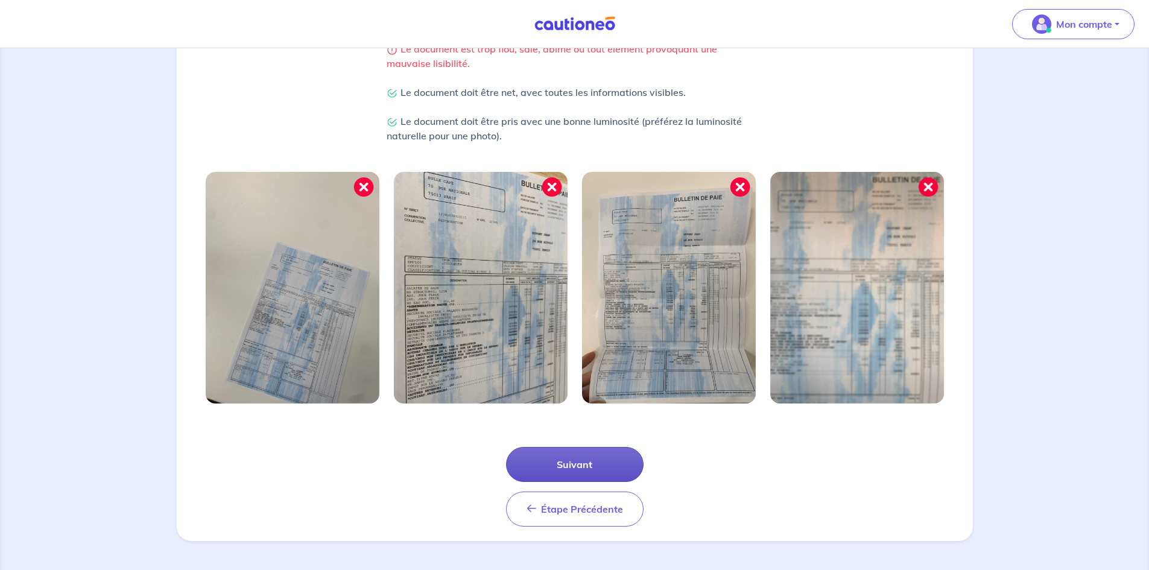
click at [558, 461] on button "Suivant" at bounding box center [574, 464] width 137 height 35
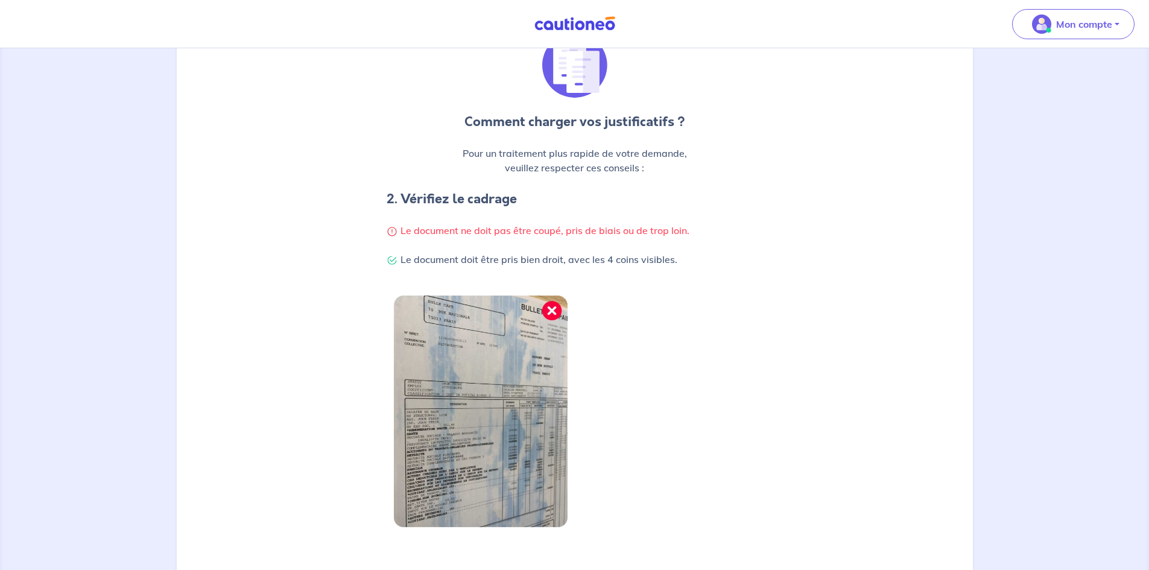
scroll to position [236, 0]
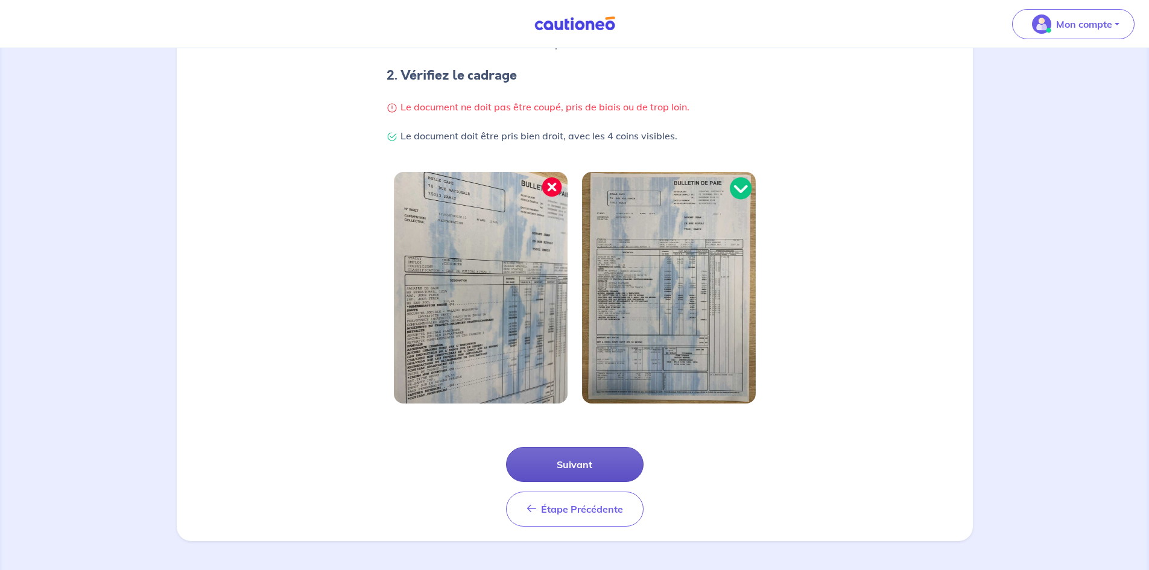
click at [566, 462] on button "Suivant" at bounding box center [574, 464] width 137 height 35
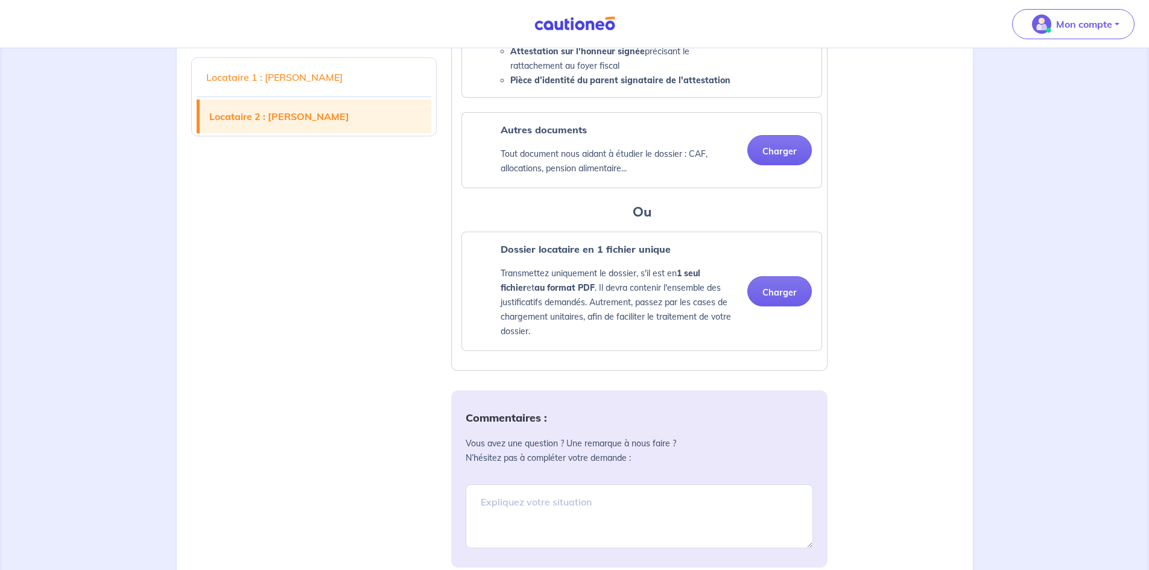
scroll to position [1869, 0]
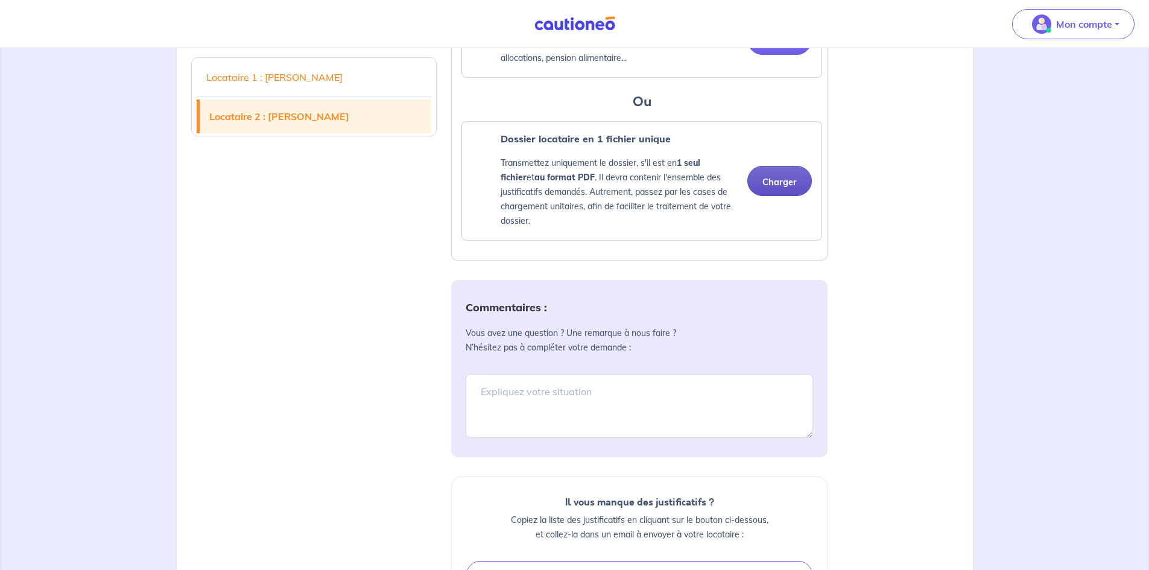
click at [769, 196] on button "Charger" at bounding box center [779, 181] width 65 height 30
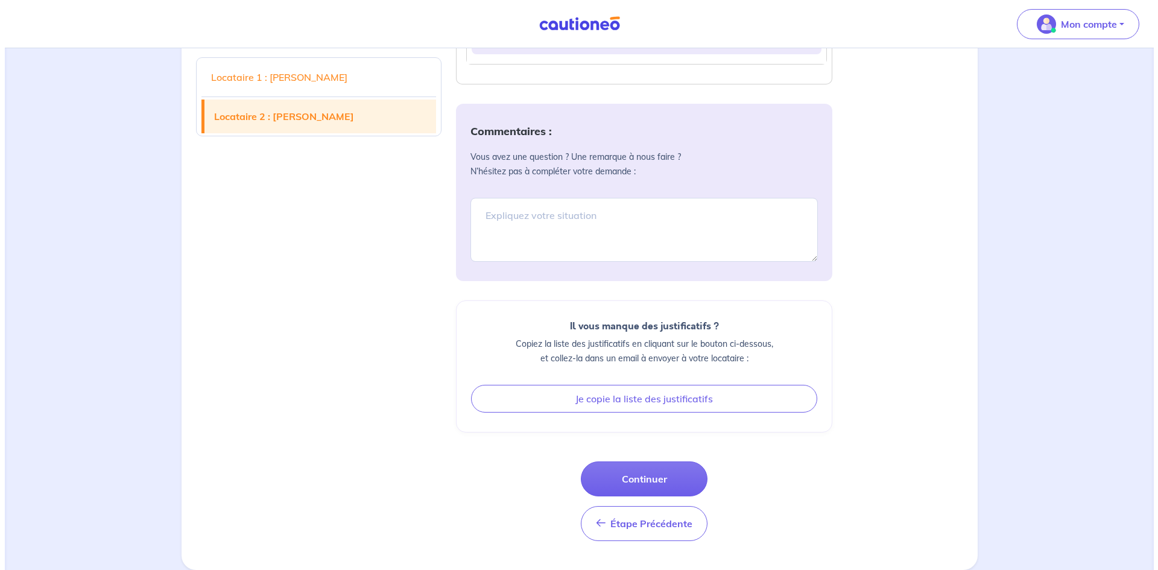
scroll to position [2120, 0]
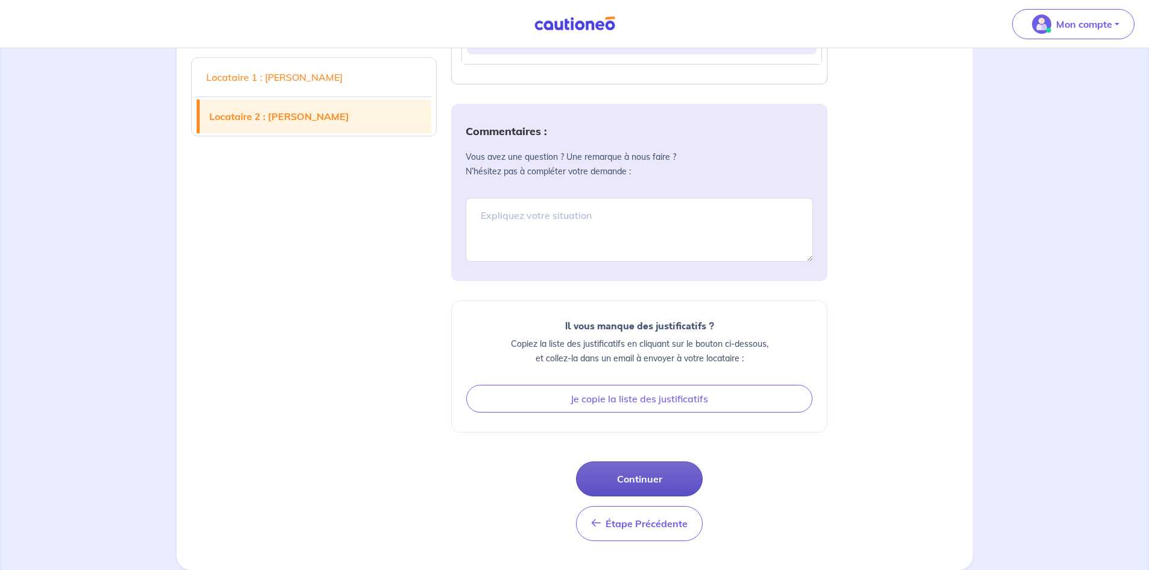
click at [659, 468] on button "Continuer" at bounding box center [639, 478] width 127 height 35
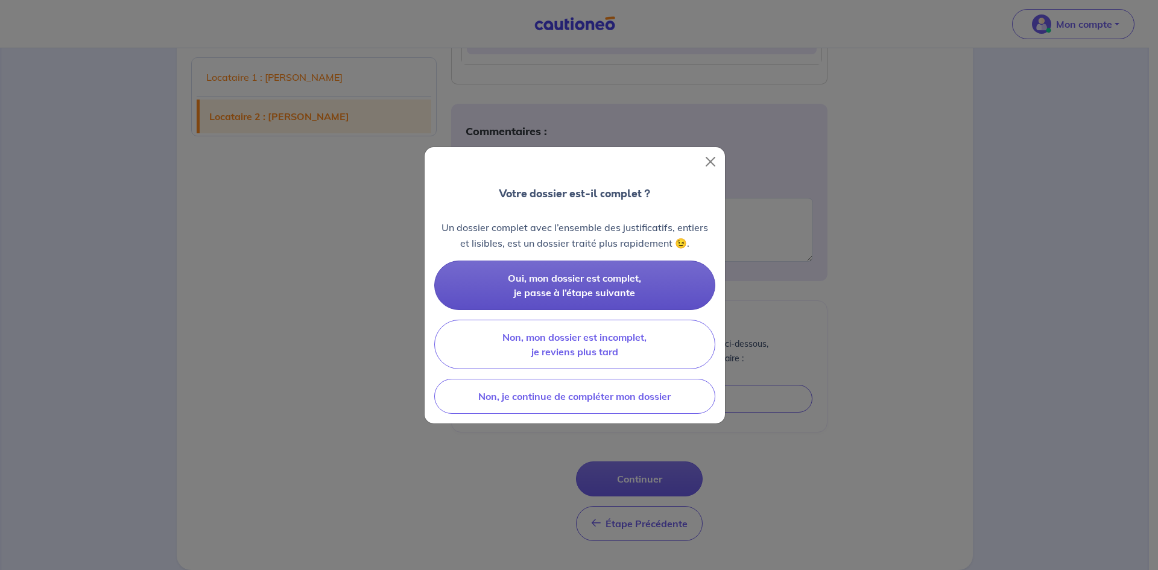
click at [632, 275] on span "Oui, mon dossier est complet, je passe à l’étape suivante" at bounding box center [574, 285] width 133 height 27
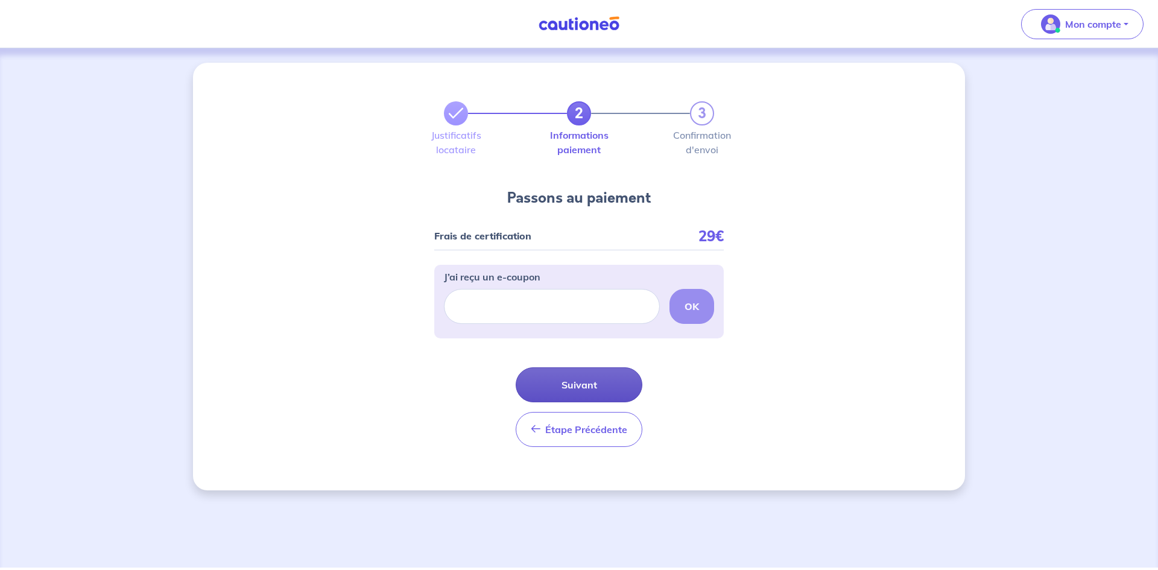
click at [580, 386] on button "Suivant" at bounding box center [578, 384] width 127 height 35
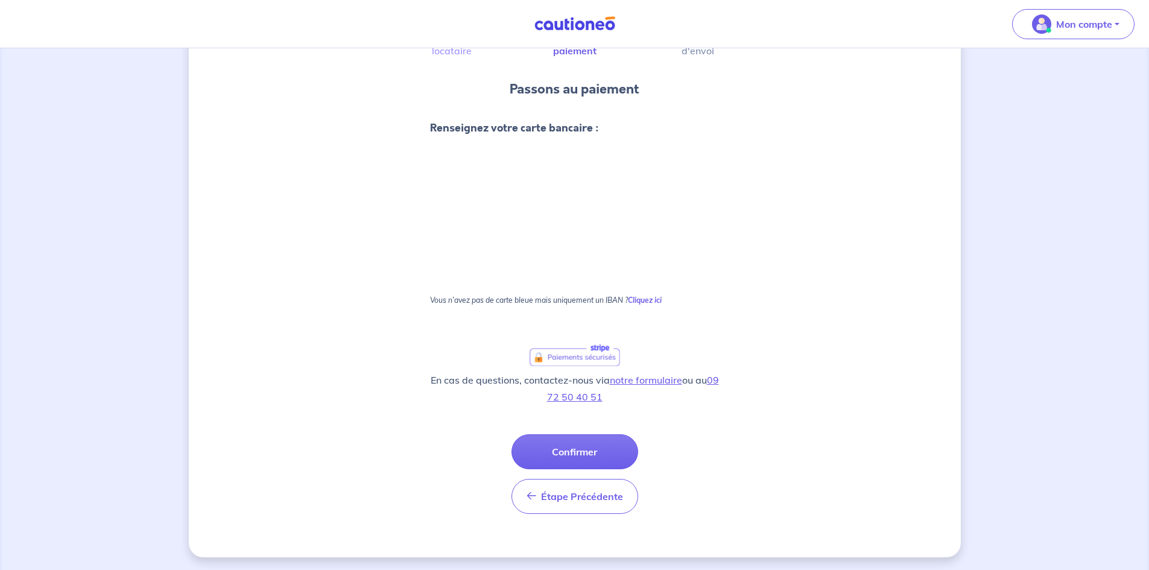
scroll to position [91, 0]
click at [547, 443] on button "Confirmer" at bounding box center [574, 449] width 127 height 35
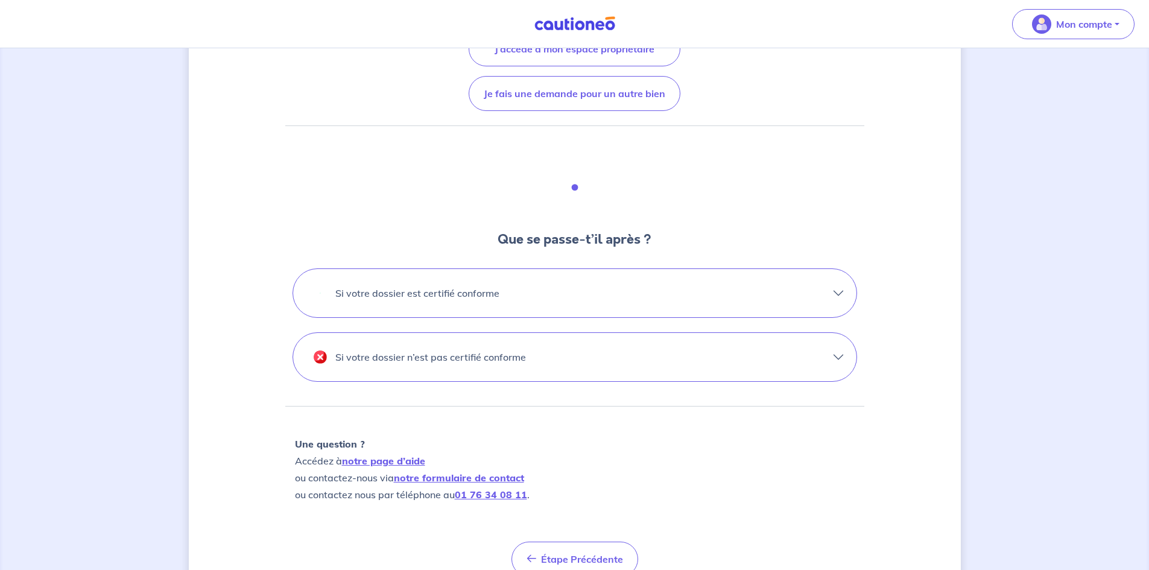
scroll to position [241, 0]
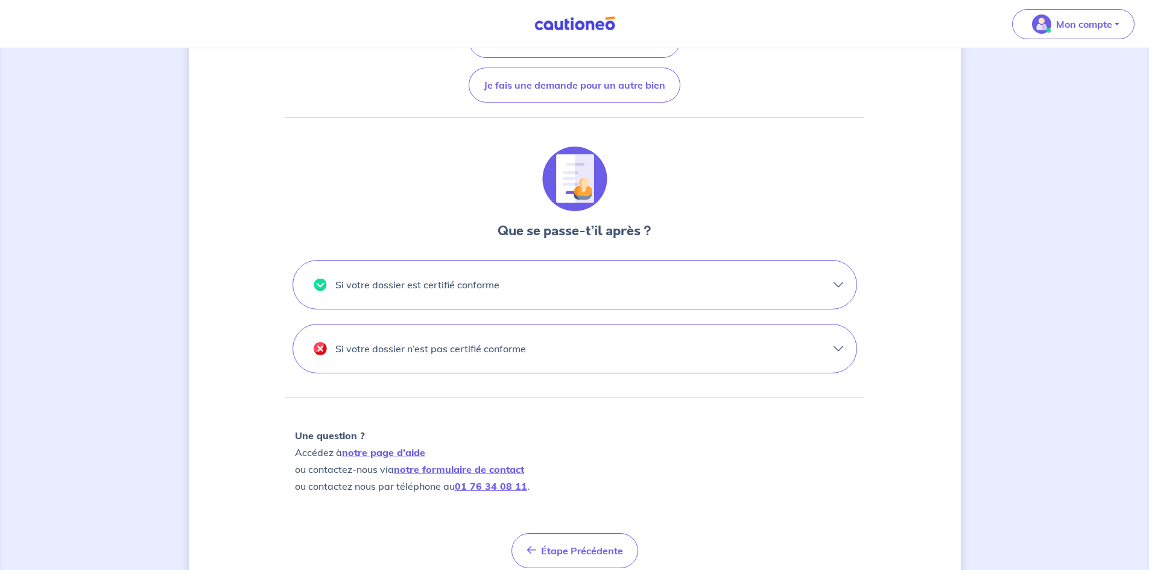
click at [832, 285] on button "Si votre dossier est certifié conforme" at bounding box center [574, 284] width 563 height 48
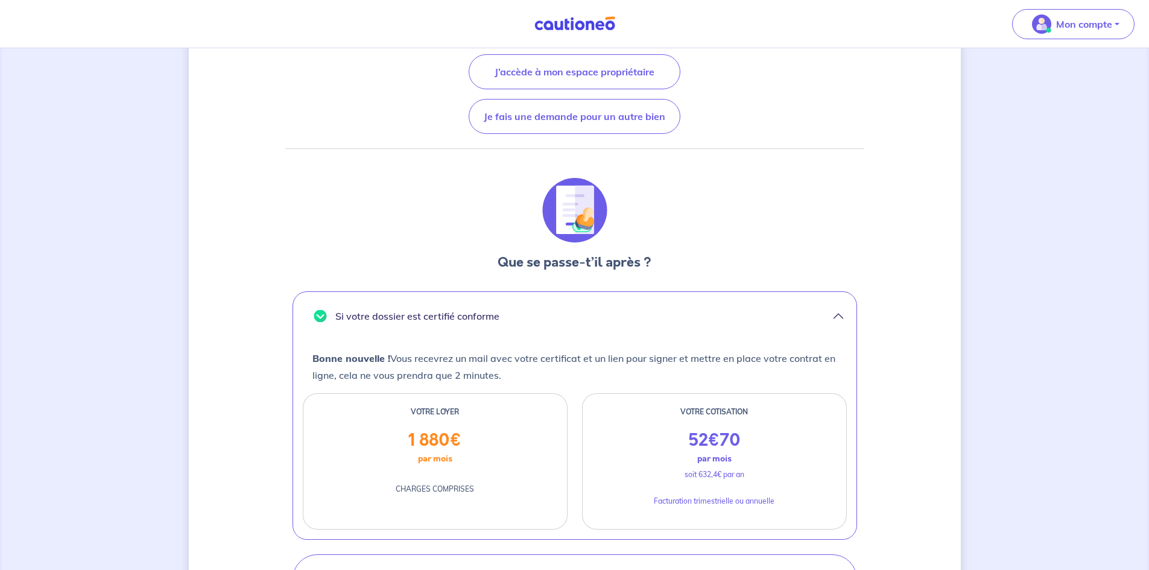
scroll to position [0, 0]
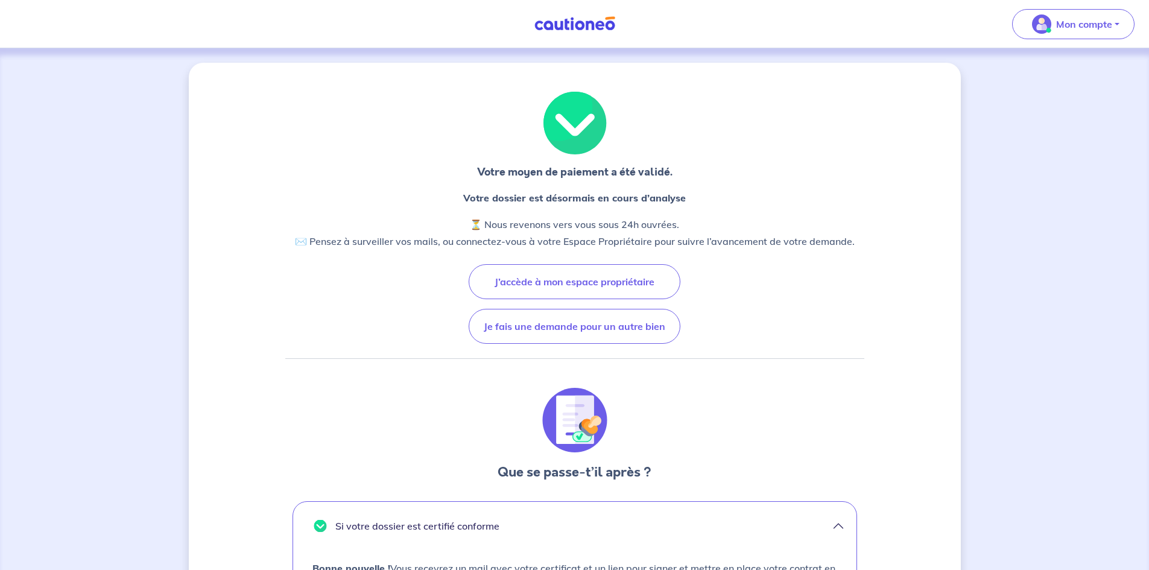
click at [567, 27] on img at bounding box center [574, 23] width 90 height 15
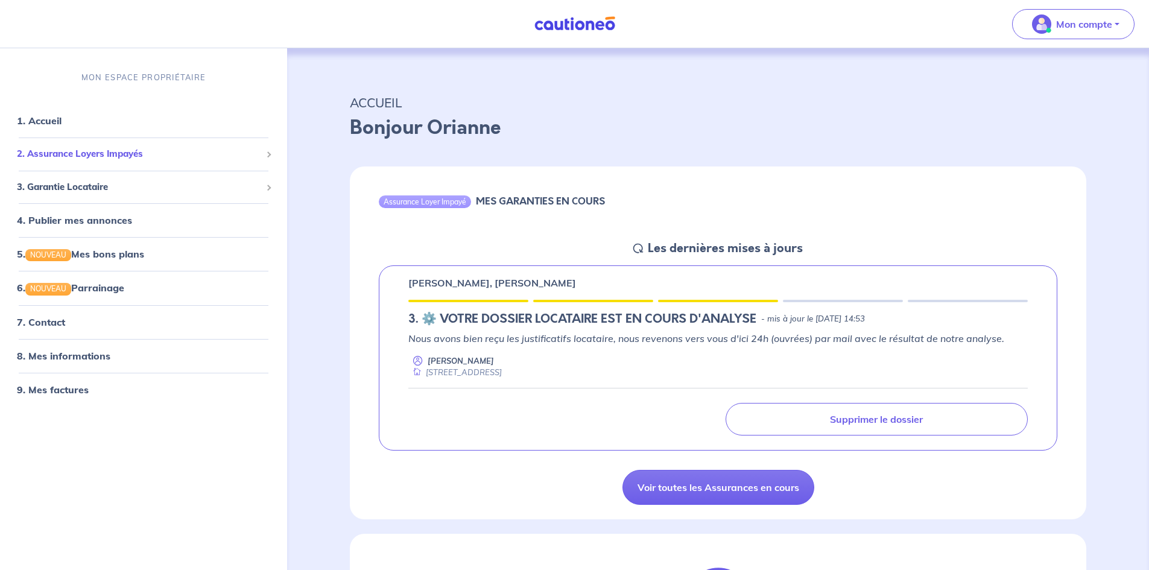
click at [134, 151] on span "2. Assurance Loyers Impayés" at bounding box center [139, 154] width 244 height 14
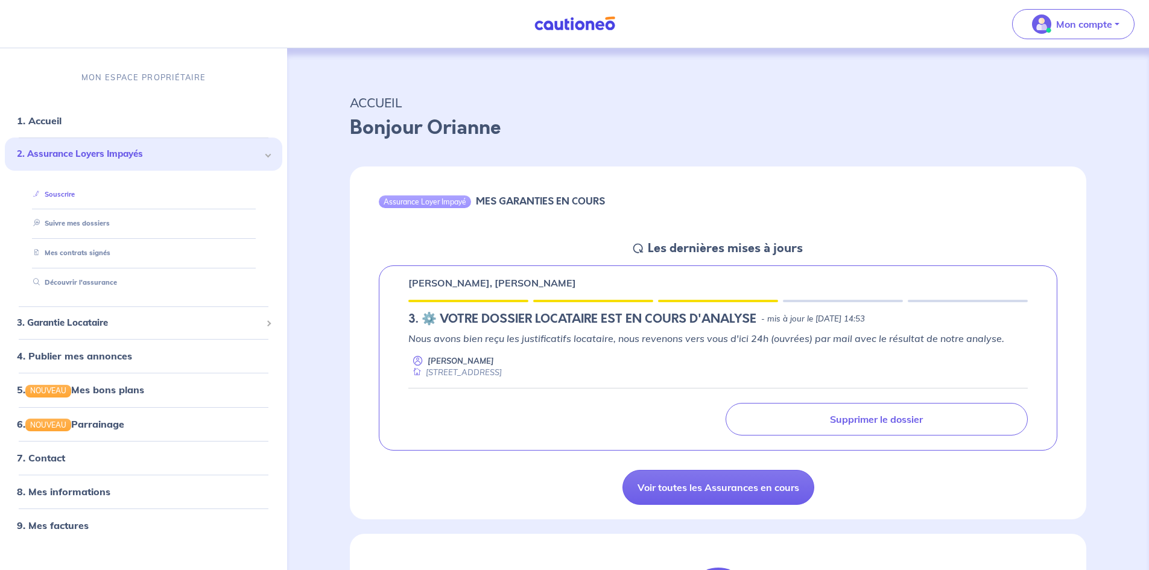
click at [64, 190] on link "Souscrire" at bounding box center [51, 193] width 46 height 8
click at [101, 286] on link "Découvrir l'assurance" at bounding box center [71, 282] width 87 height 8
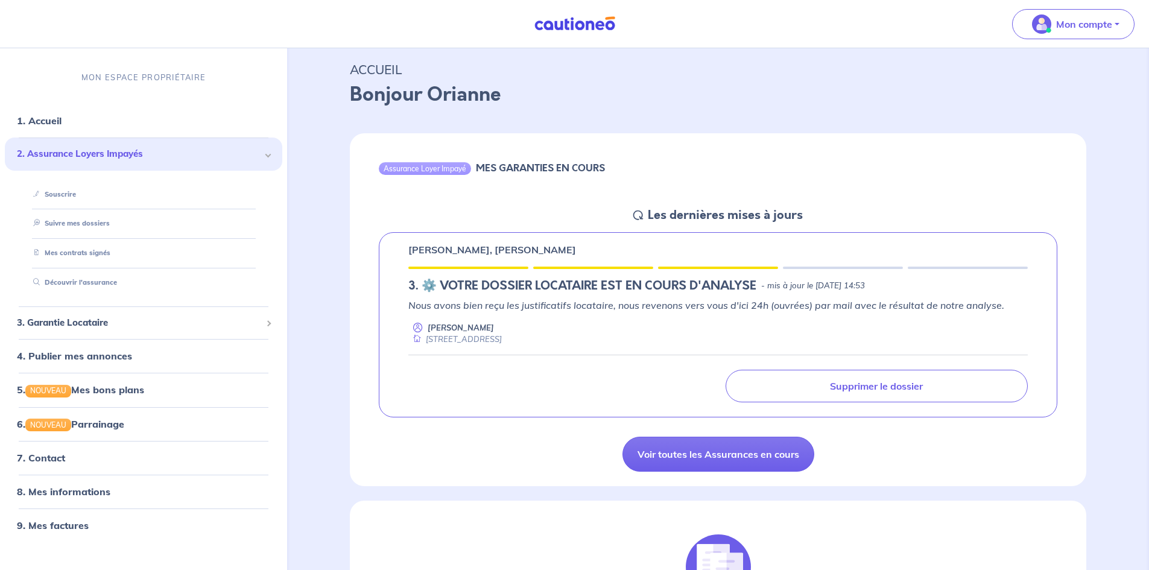
scroll to position [60, 0]
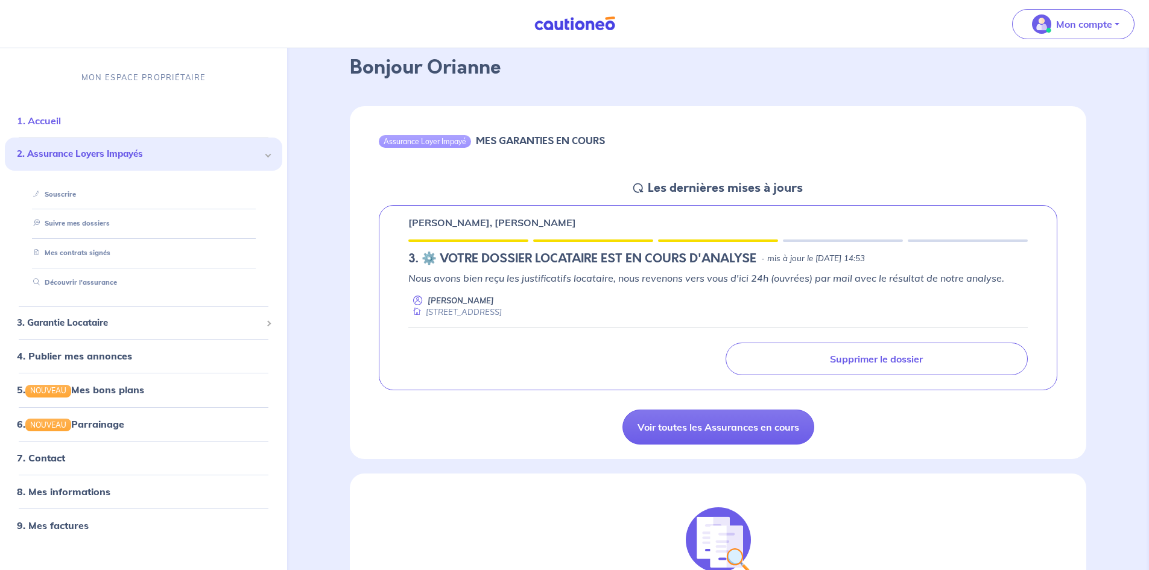
click at [48, 115] on link "1. Accueil" at bounding box center [39, 121] width 44 height 12
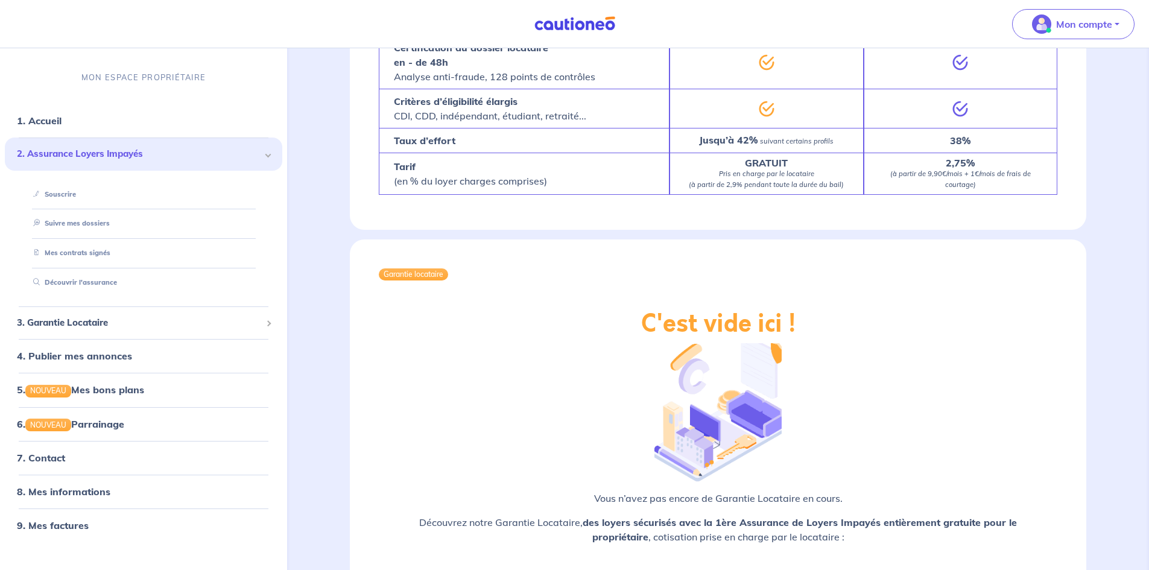
scroll to position [1192, 0]
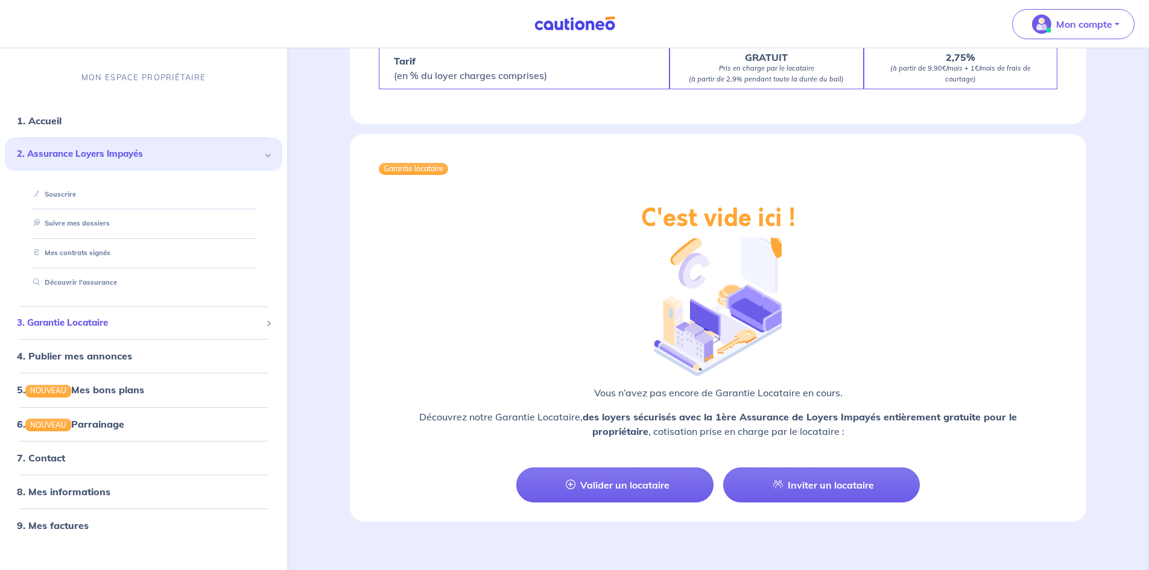
click at [275, 329] on div "3. Garantie Locataire" at bounding box center [143, 323] width 277 height 24
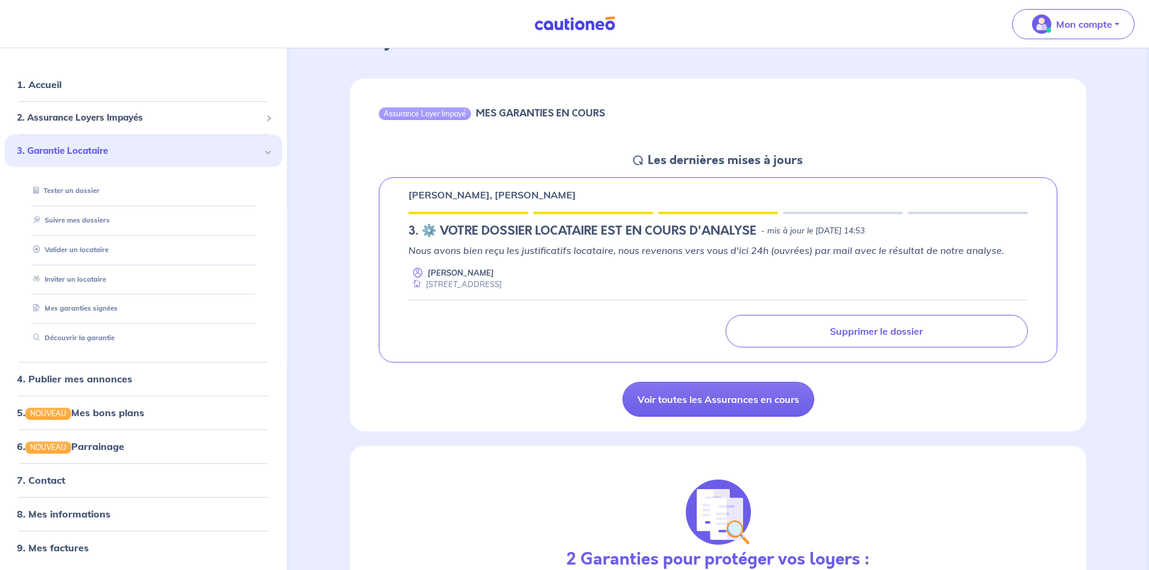
scroll to position [0, 0]
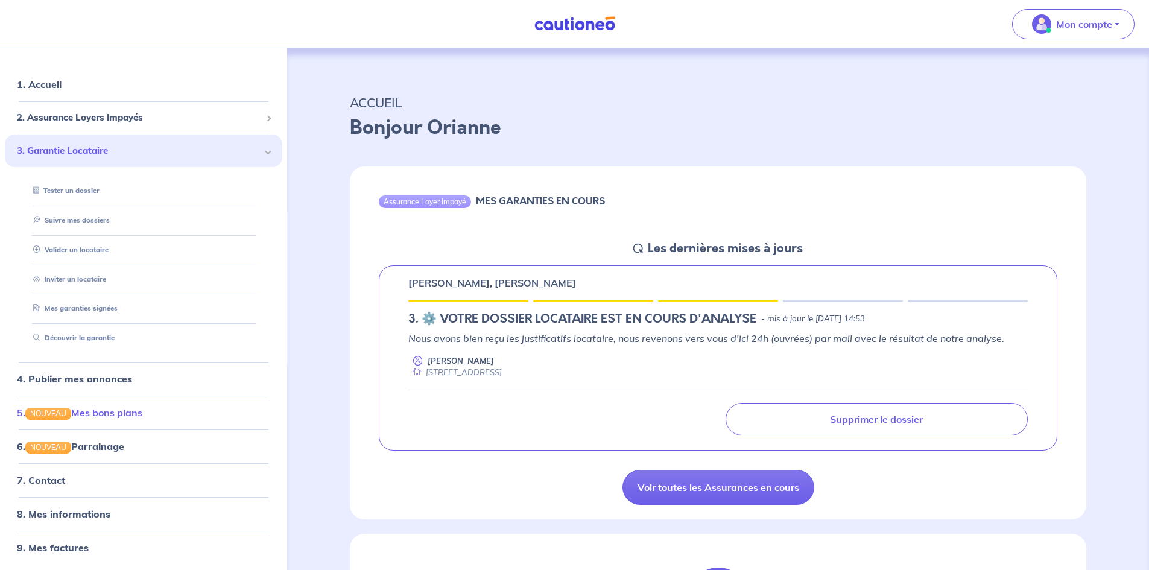
click at [113, 415] on link "5. NOUVEAU Mes bons plans" at bounding box center [79, 412] width 125 height 12
